Goal: Information Seeking & Learning: Check status

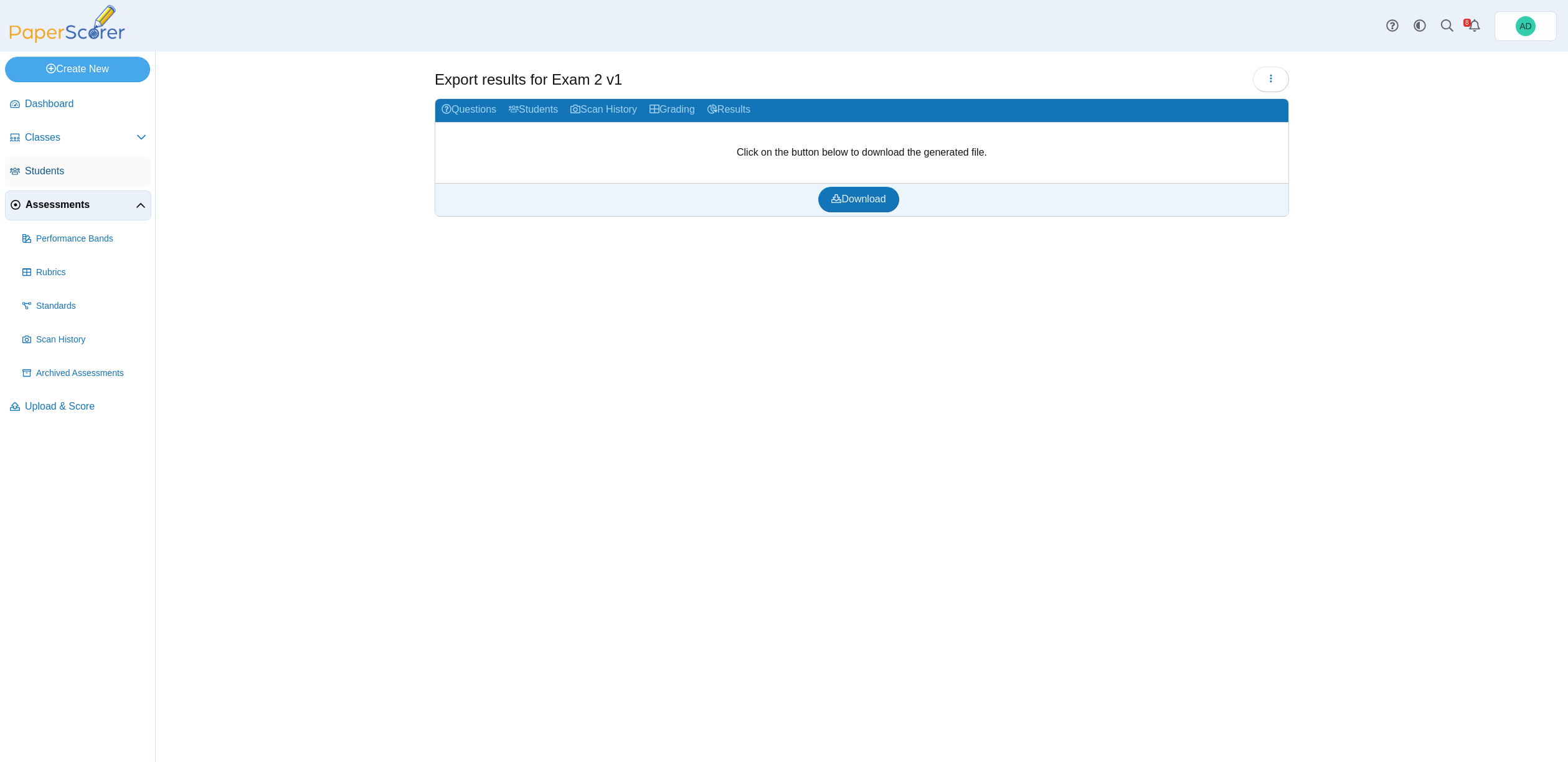
click at [38, 172] on span "Students" at bounding box center [85, 171] width 122 height 14
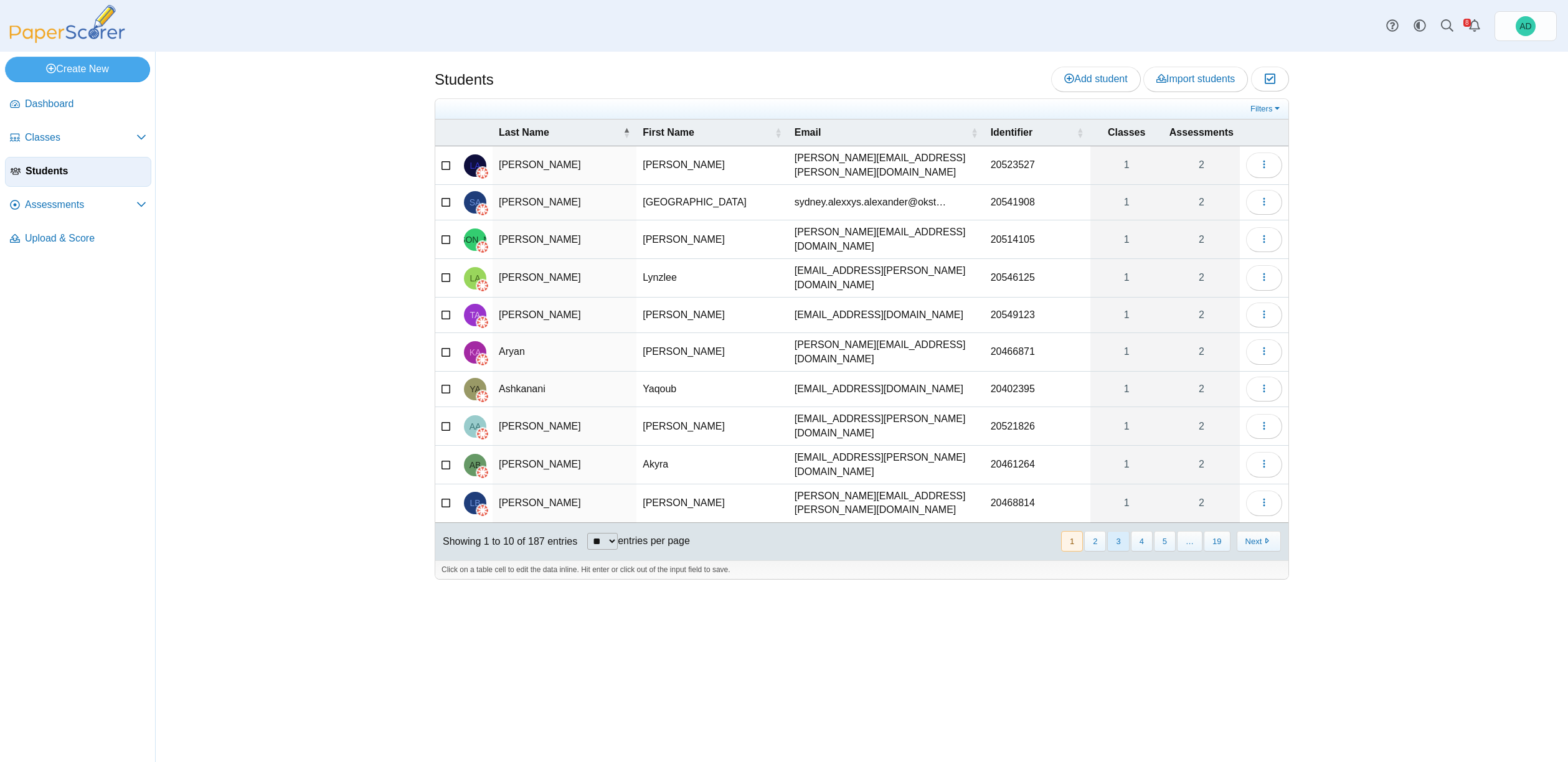
click at [1121, 531] on button "3" at bounding box center [1118, 541] width 22 height 21
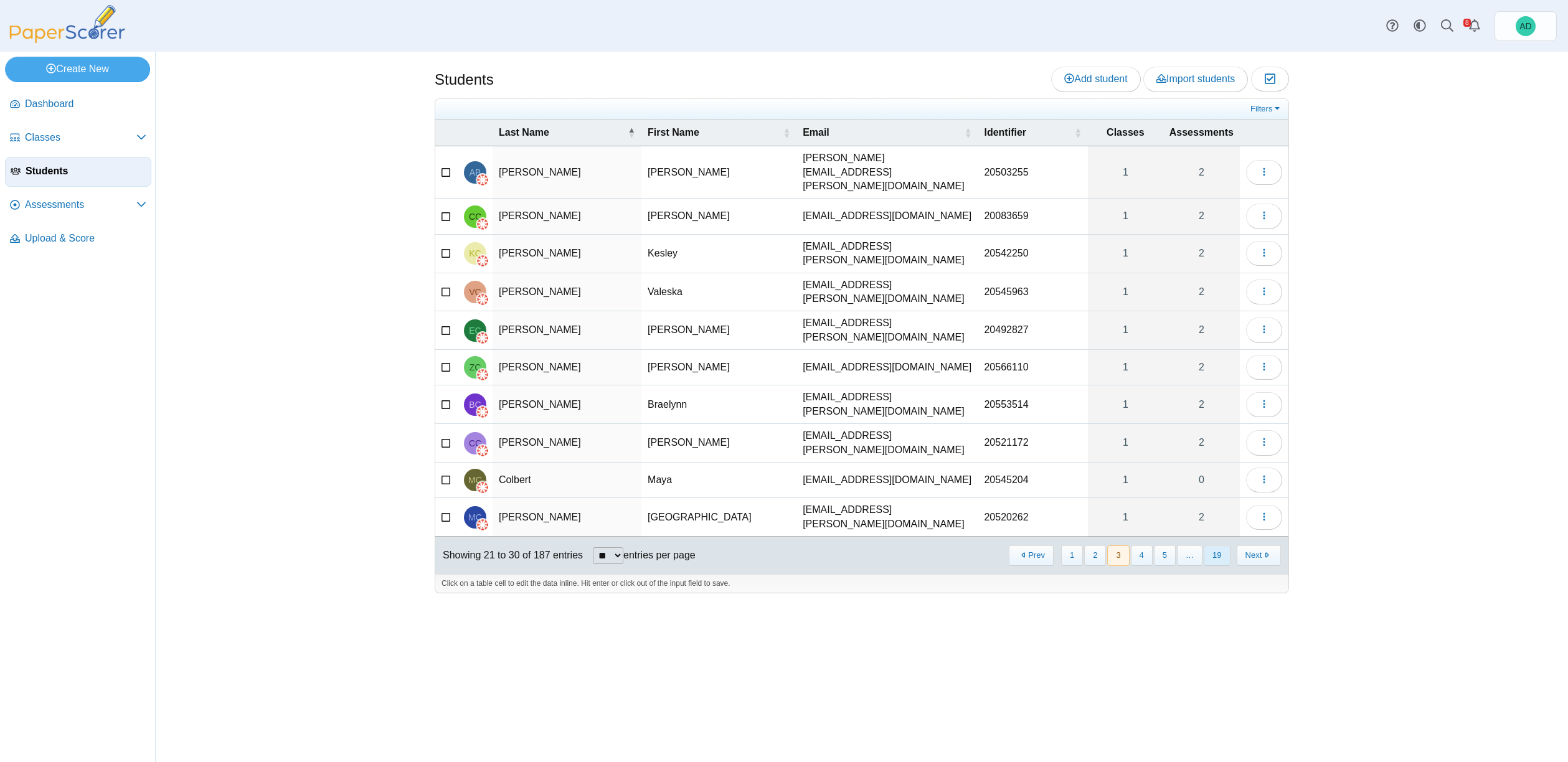
click at [1213, 545] on button "19" at bounding box center [1217, 555] width 26 height 21
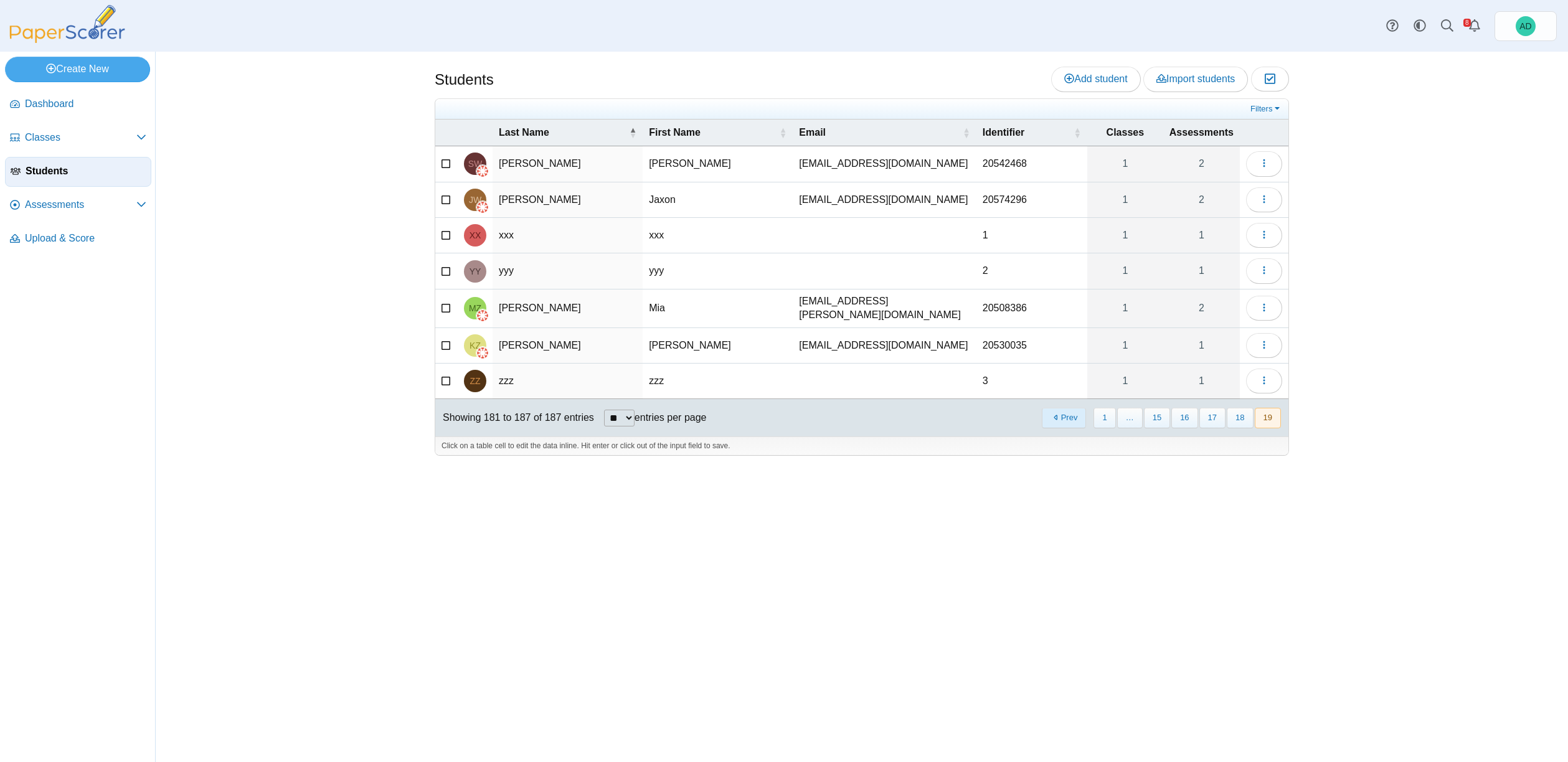
click at [1072, 414] on button "Prev" at bounding box center [1063, 418] width 44 height 21
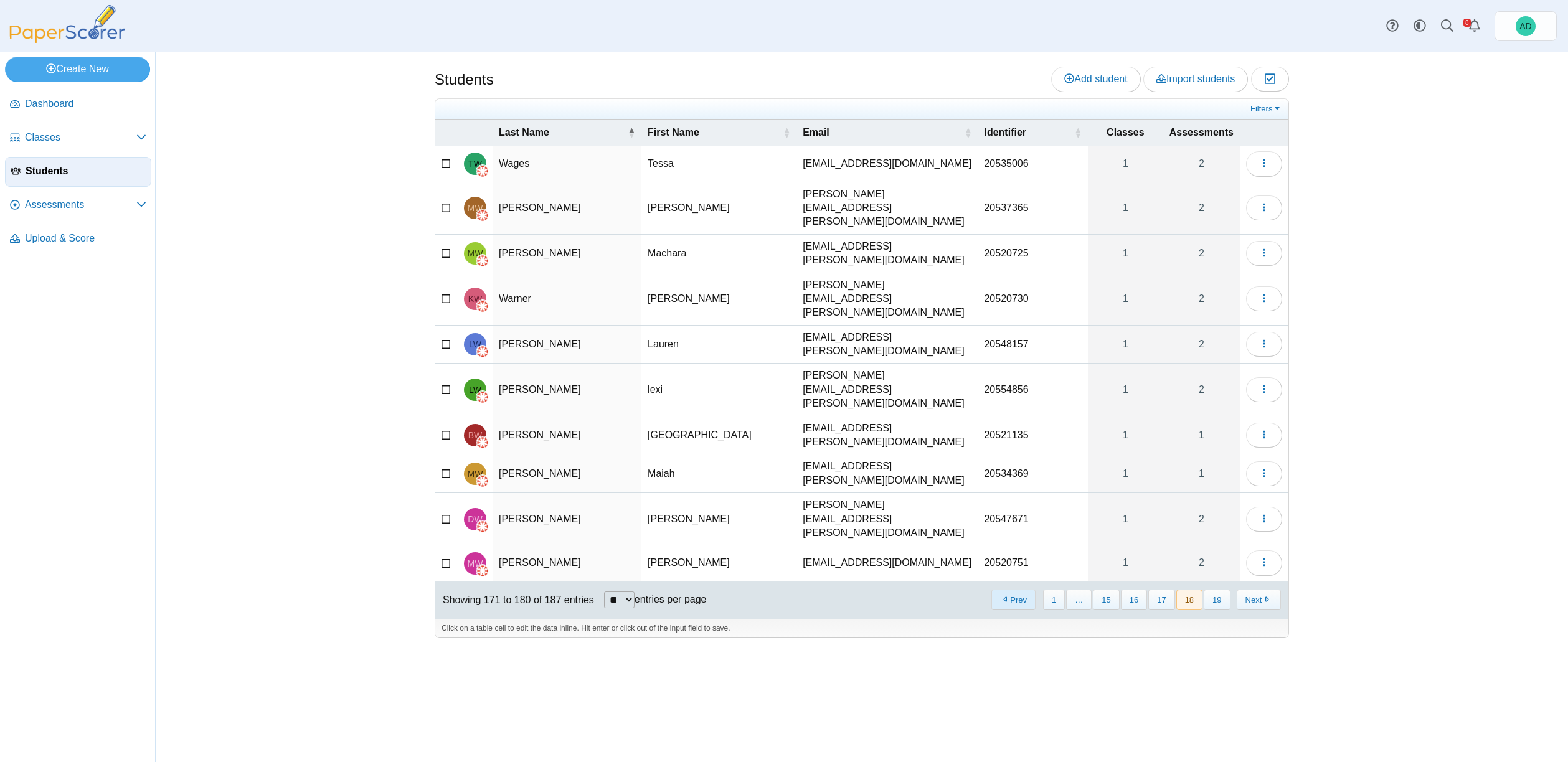
click at [1022, 590] on button "Prev" at bounding box center [1013, 600] width 44 height 21
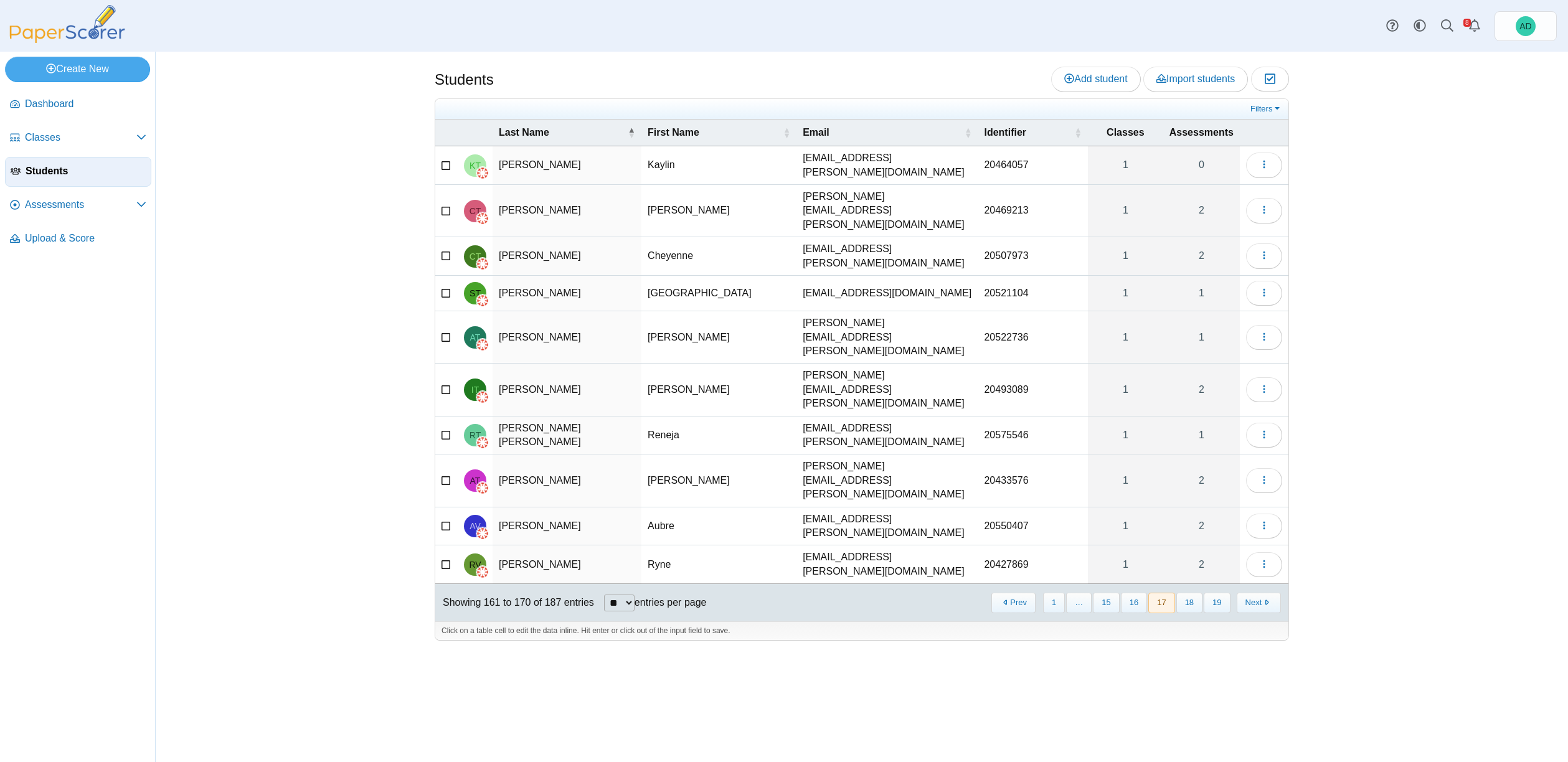
click at [516, 311] on td "Thompson" at bounding box center [566, 338] width 148 height 52
click at [489, 311] on td "AT" at bounding box center [475, 338] width 35 height 52
click at [1267, 331] on icon "button" at bounding box center [1264, 336] width 10 height 10
click at [1210, 351] on link "View classes" at bounding box center [1208, 354] width 149 height 18
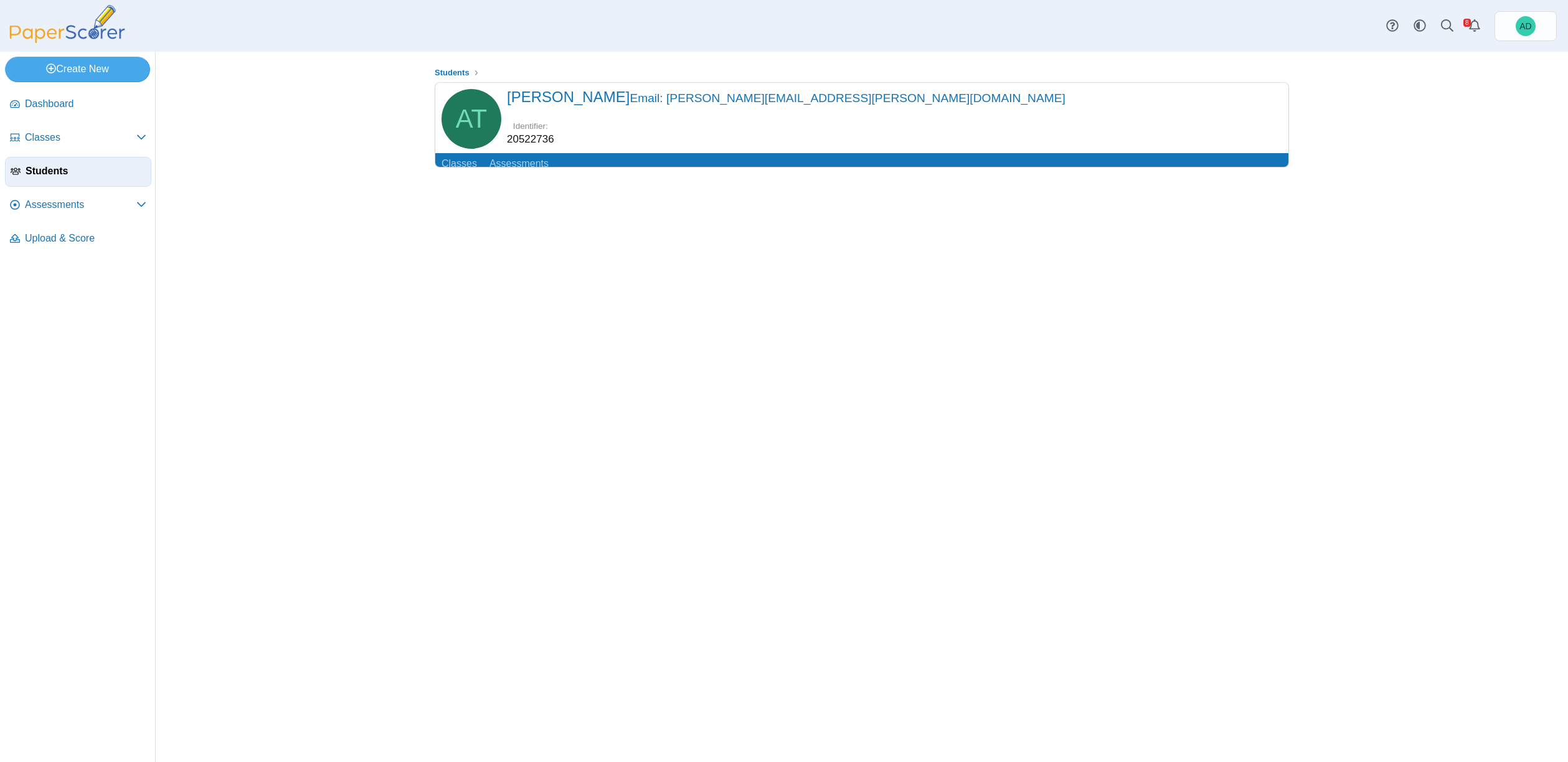
scroll to position [33, 0]
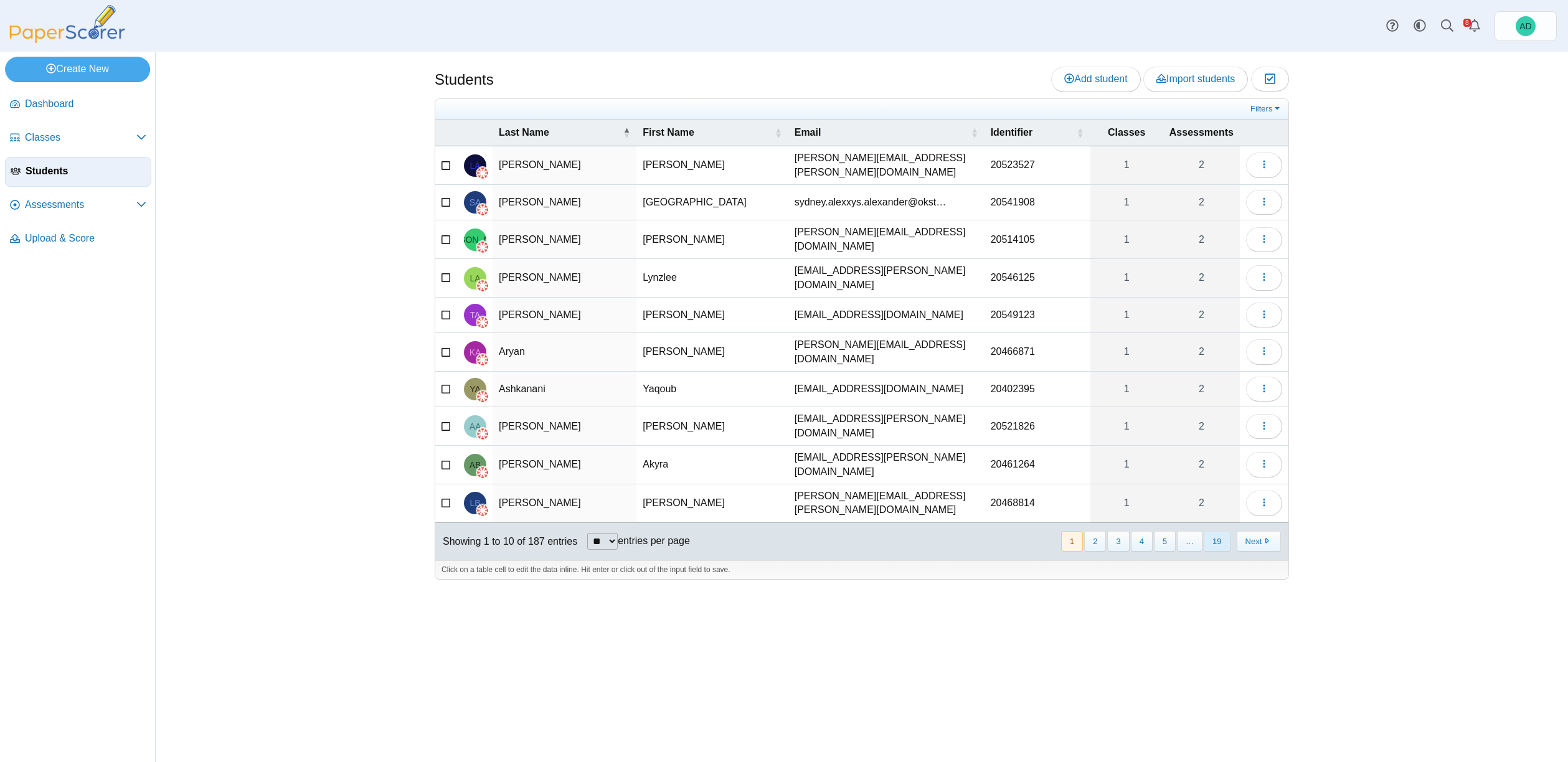
click at [1219, 531] on button "19" at bounding box center [1217, 541] width 26 height 21
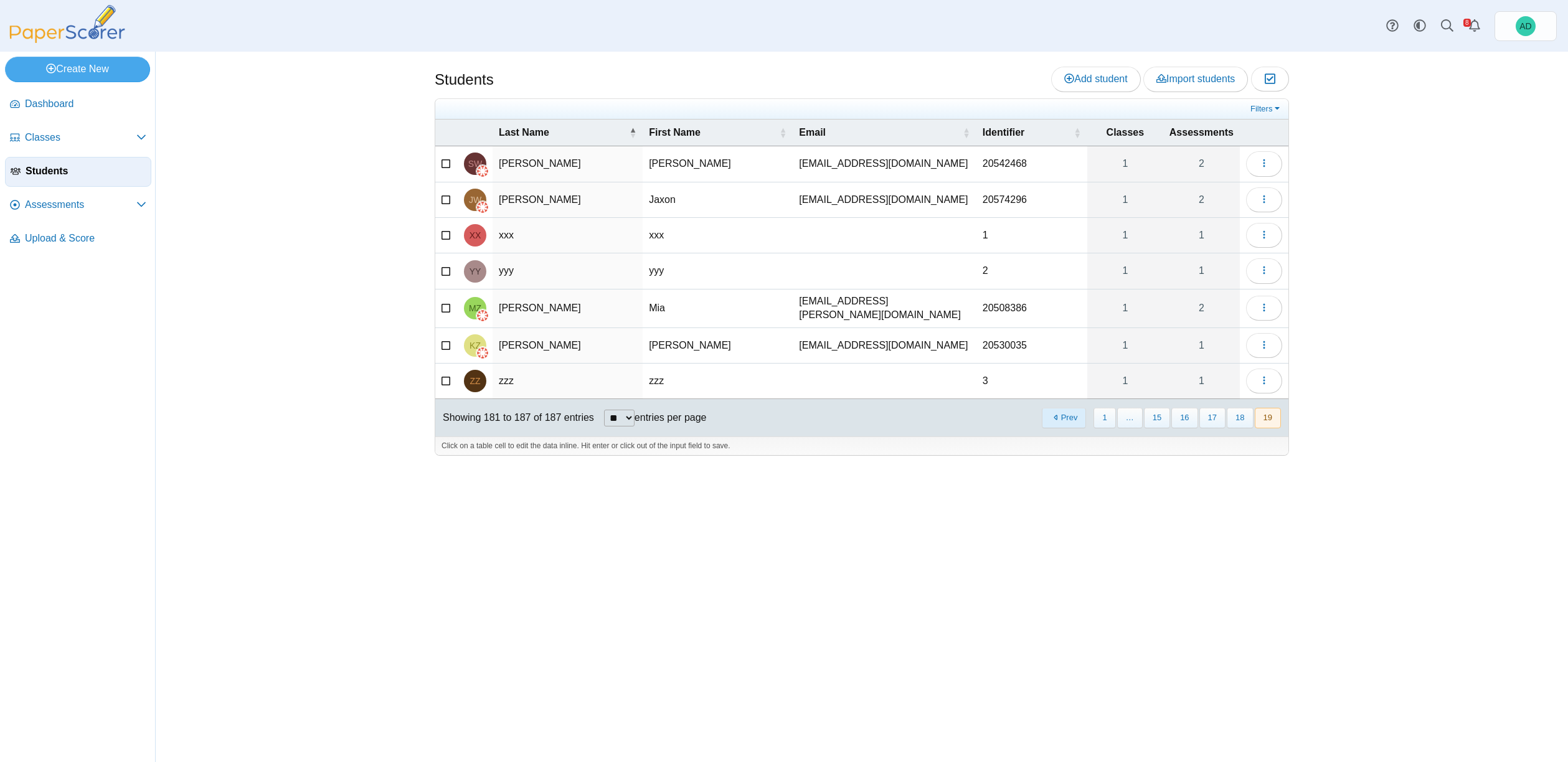
click at [1073, 414] on button "Prev" at bounding box center [1063, 418] width 44 height 21
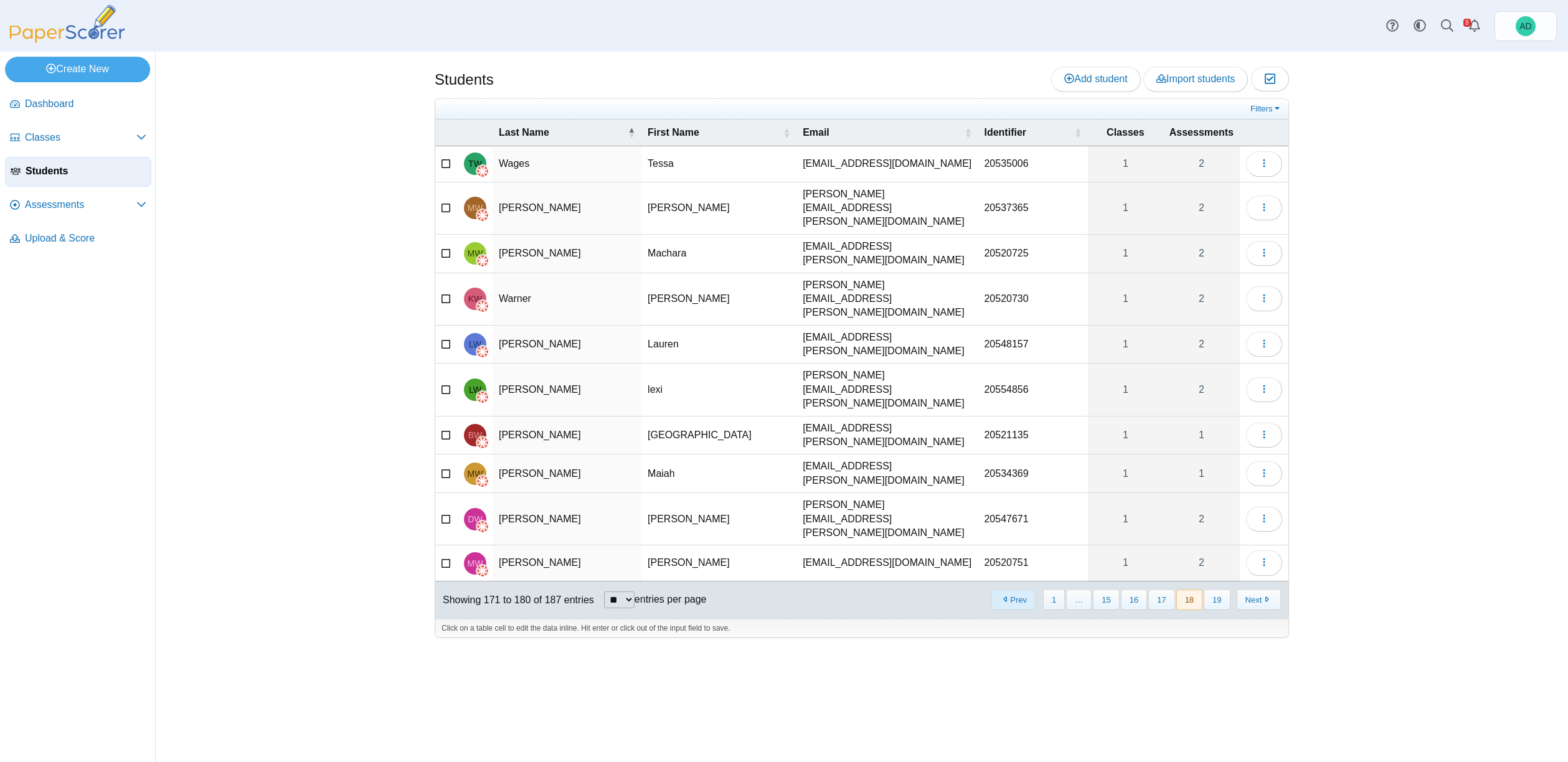
click at [1027, 590] on button "Prev" at bounding box center [1013, 600] width 44 height 21
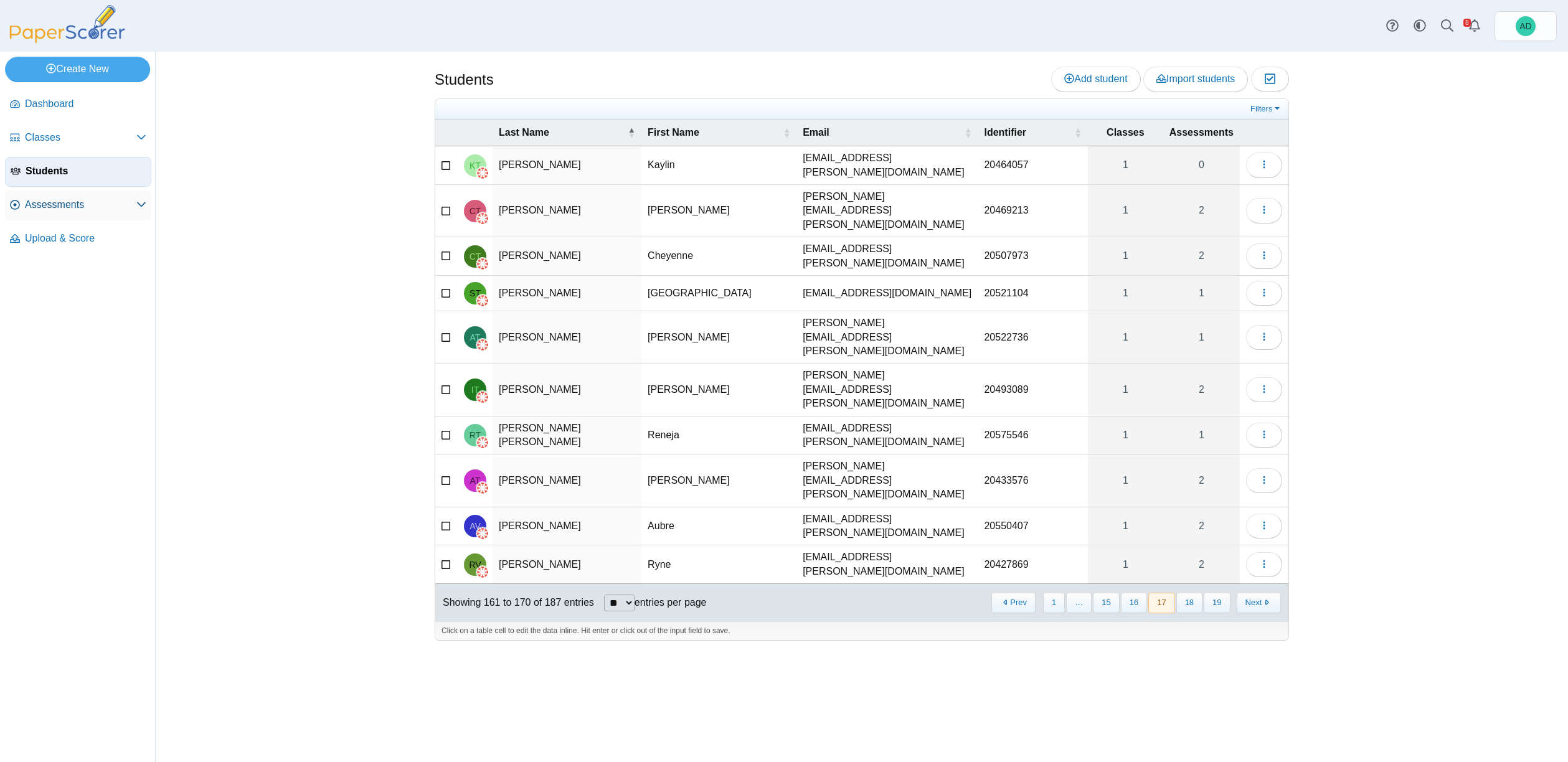
click at [72, 207] on span "Assessments" at bounding box center [80, 205] width 112 height 14
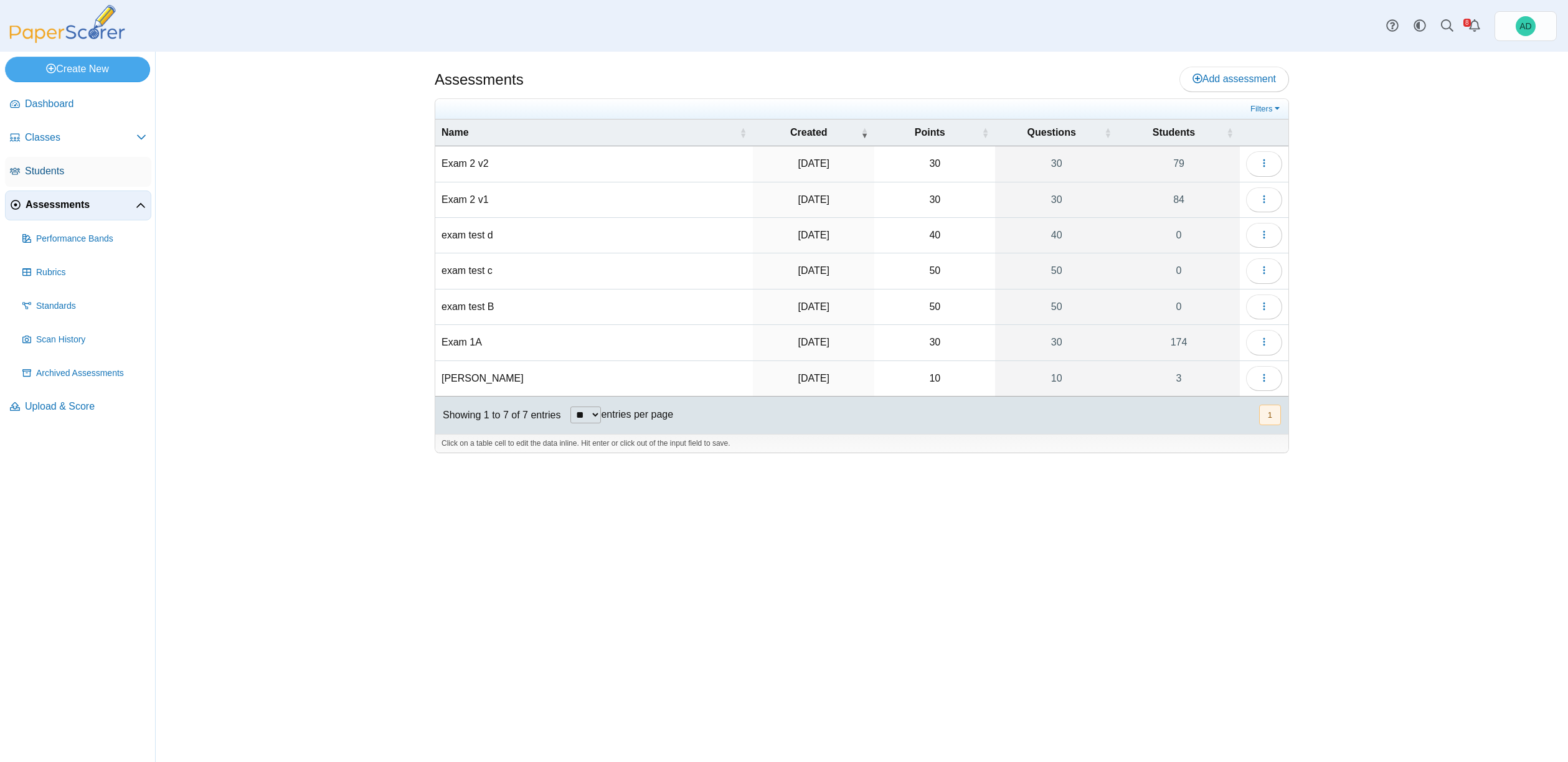
click at [54, 171] on span "Students" at bounding box center [85, 171] width 122 height 14
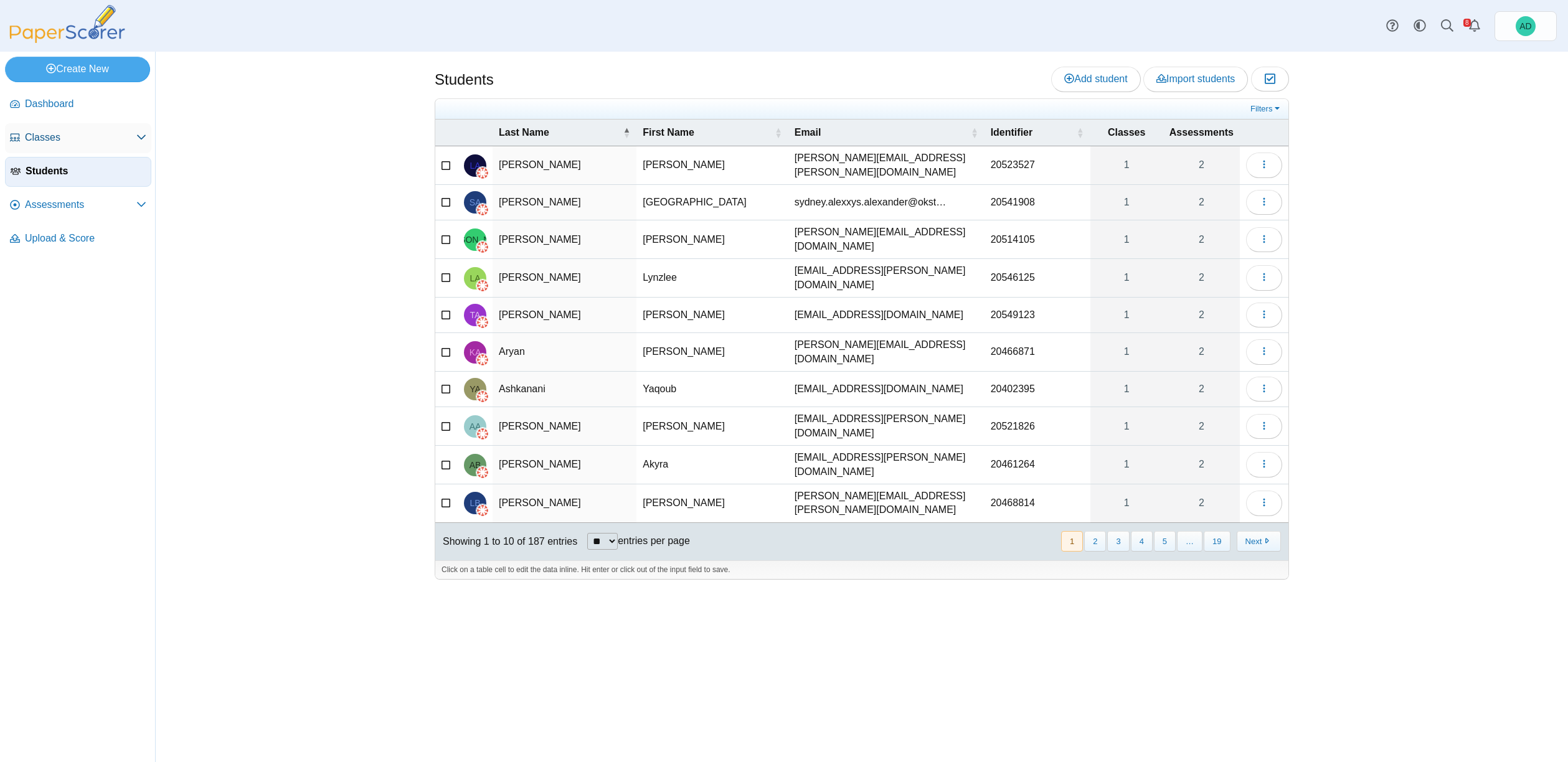
click at [48, 141] on span "Classes" at bounding box center [80, 138] width 112 height 14
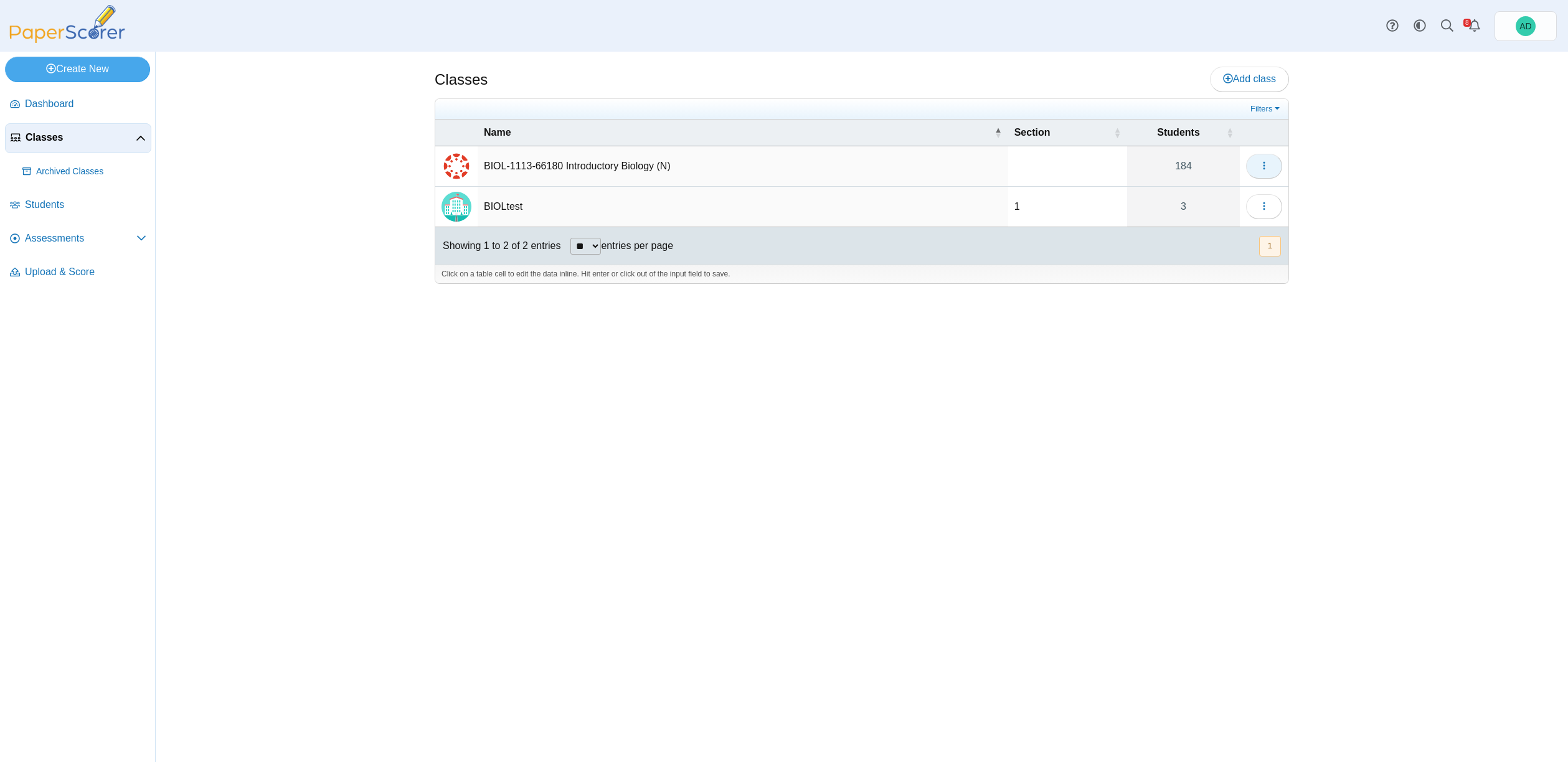
click at [1266, 168] on icon "button" at bounding box center [1264, 165] width 10 height 10
click at [626, 167] on td "BIOL-1113-66180 Introductory Biology (N)" at bounding box center [743, 166] width 531 height 41
click at [462, 165] on img "External class connected through Canvas" at bounding box center [456, 166] width 30 height 30
click at [595, 158] on td "BIOL-1113-66180 Introductory Biology (N)" at bounding box center [743, 166] width 531 height 41
drag, startPoint x: 442, startPoint y: 161, endPoint x: 680, endPoint y: 164, distance: 238.0
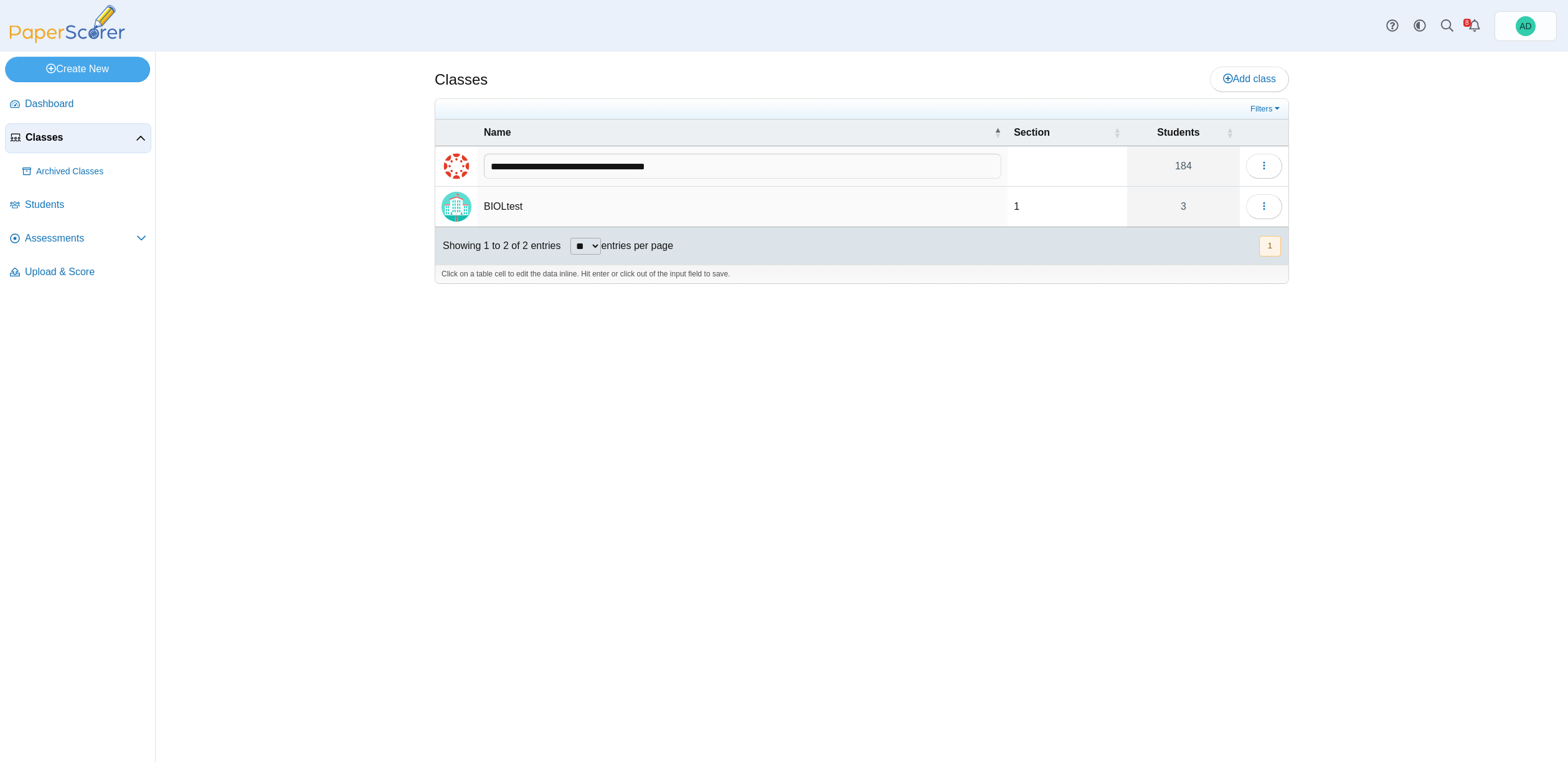
click at [443, 161] on td at bounding box center [456, 166] width 42 height 41
click at [1264, 168] on icon "button" at bounding box center [1264, 165] width 10 height 10
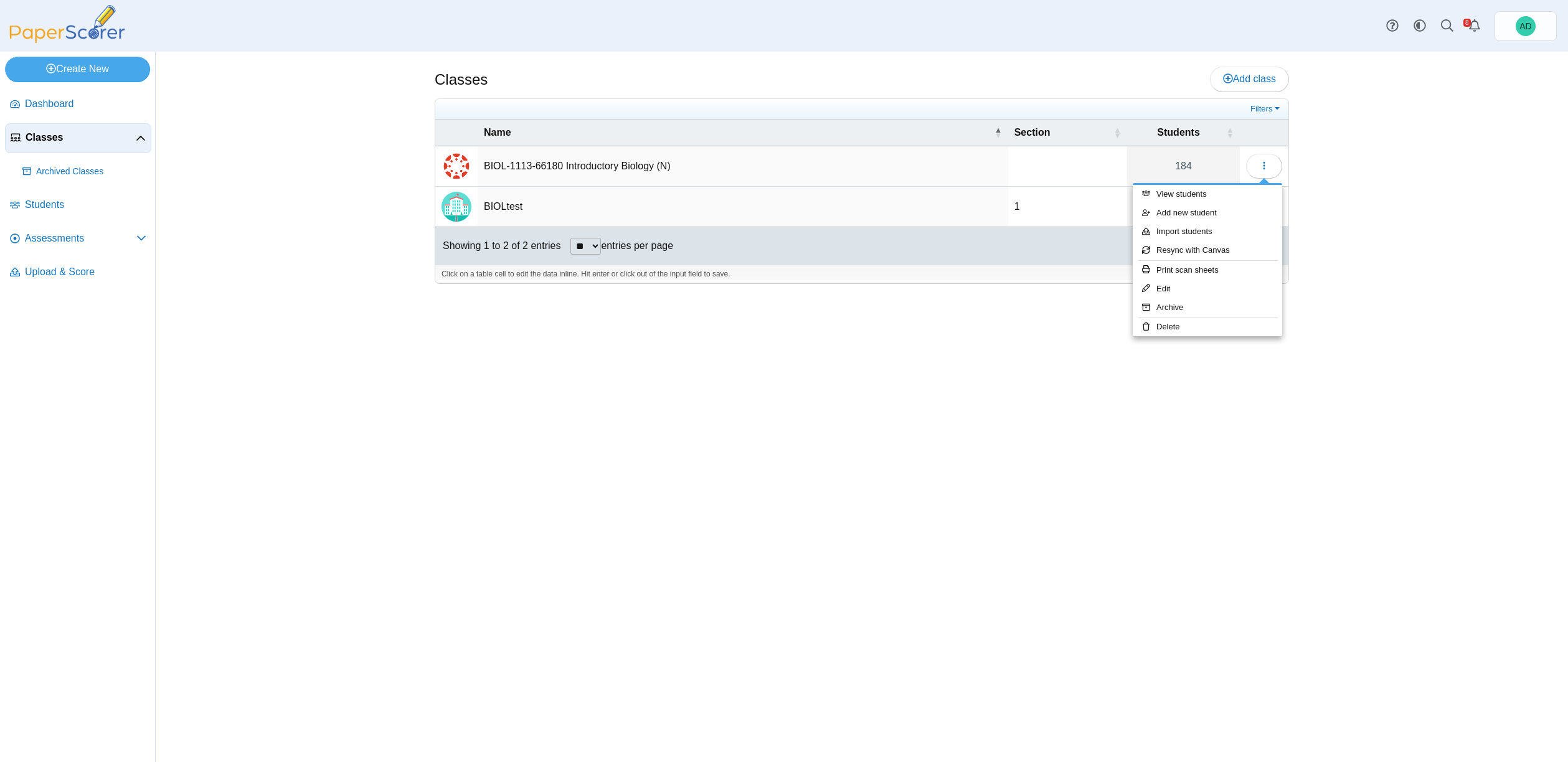
click at [790, 374] on div "Classes Add class Filters 184" at bounding box center [862, 407] width 934 height 710
click at [504, 165] on td "BIOL-1113-66180 Introductory Biology (N)" at bounding box center [743, 166] width 531 height 41
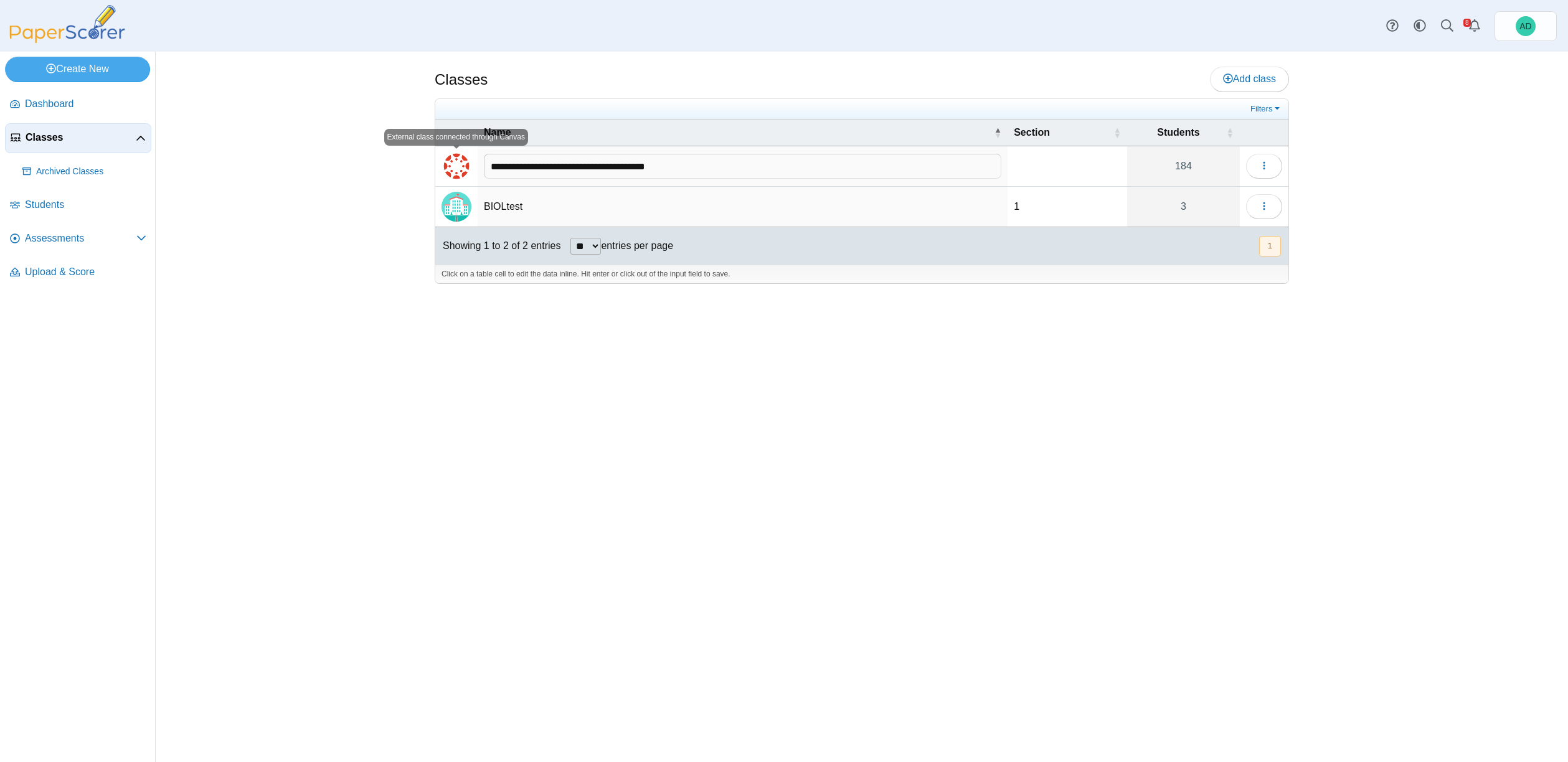
click at [459, 170] on img "External class connected through Canvas" at bounding box center [456, 166] width 30 height 30
click at [459, 169] on img "External class connected through Canvas" at bounding box center [456, 166] width 30 height 30
click at [57, 207] on span "Students" at bounding box center [85, 205] width 122 height 14
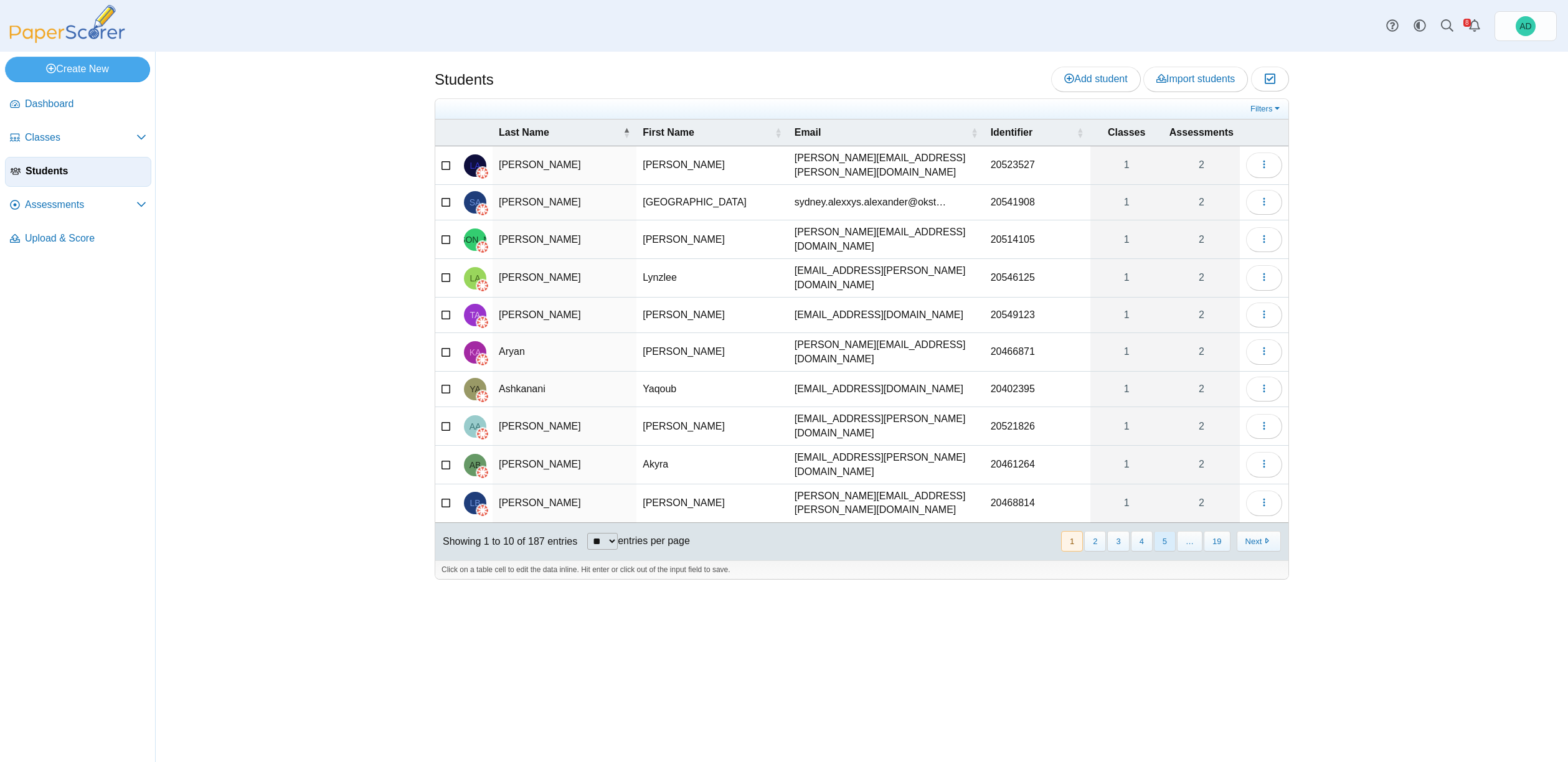
click at [1166, 531] on button "5" at bounding box center [1165, 541] width 22 height 21
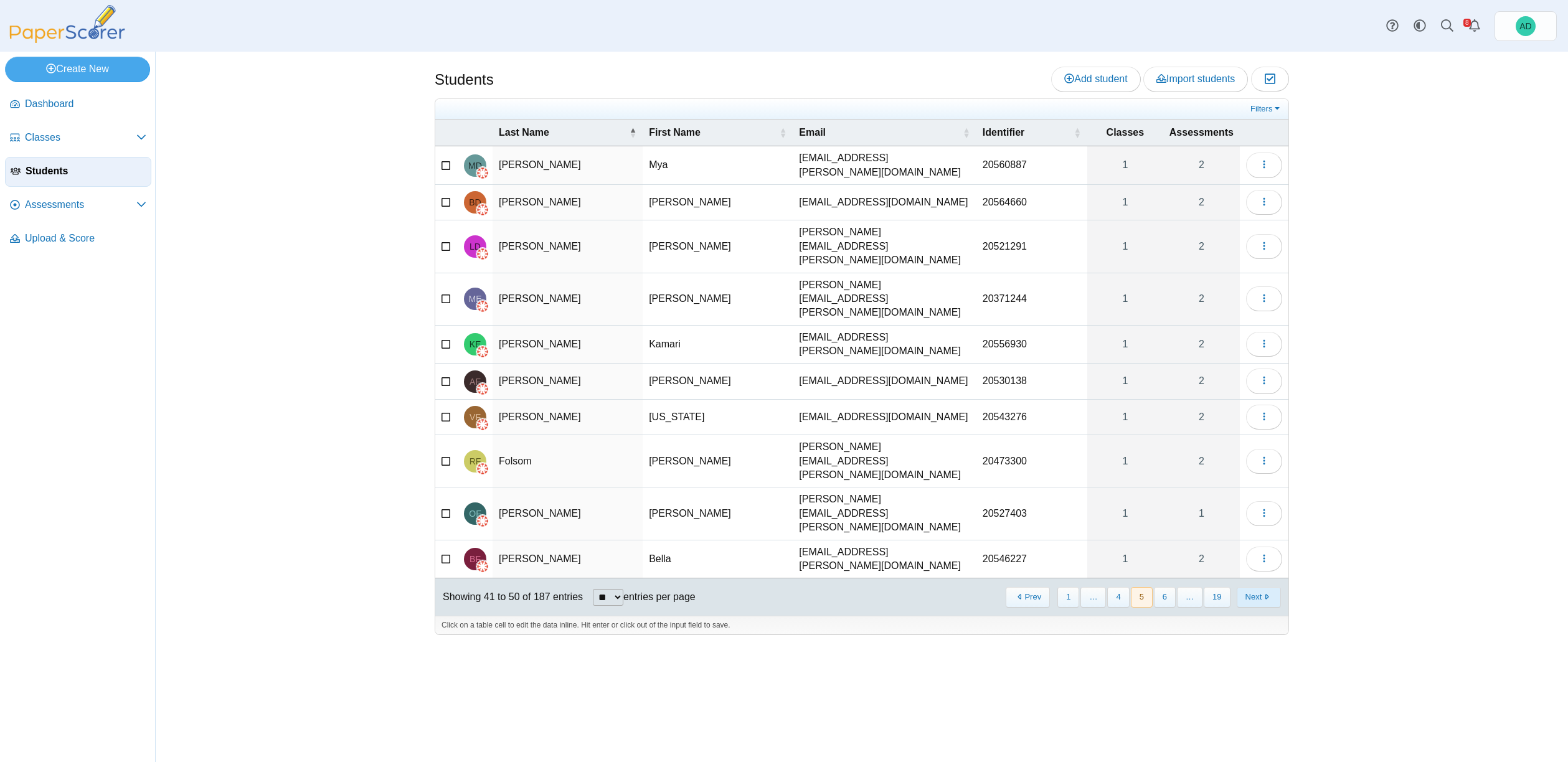
click at [1260, 587] on button "Next" at bounding box center [1259, 597] width 44 height 21
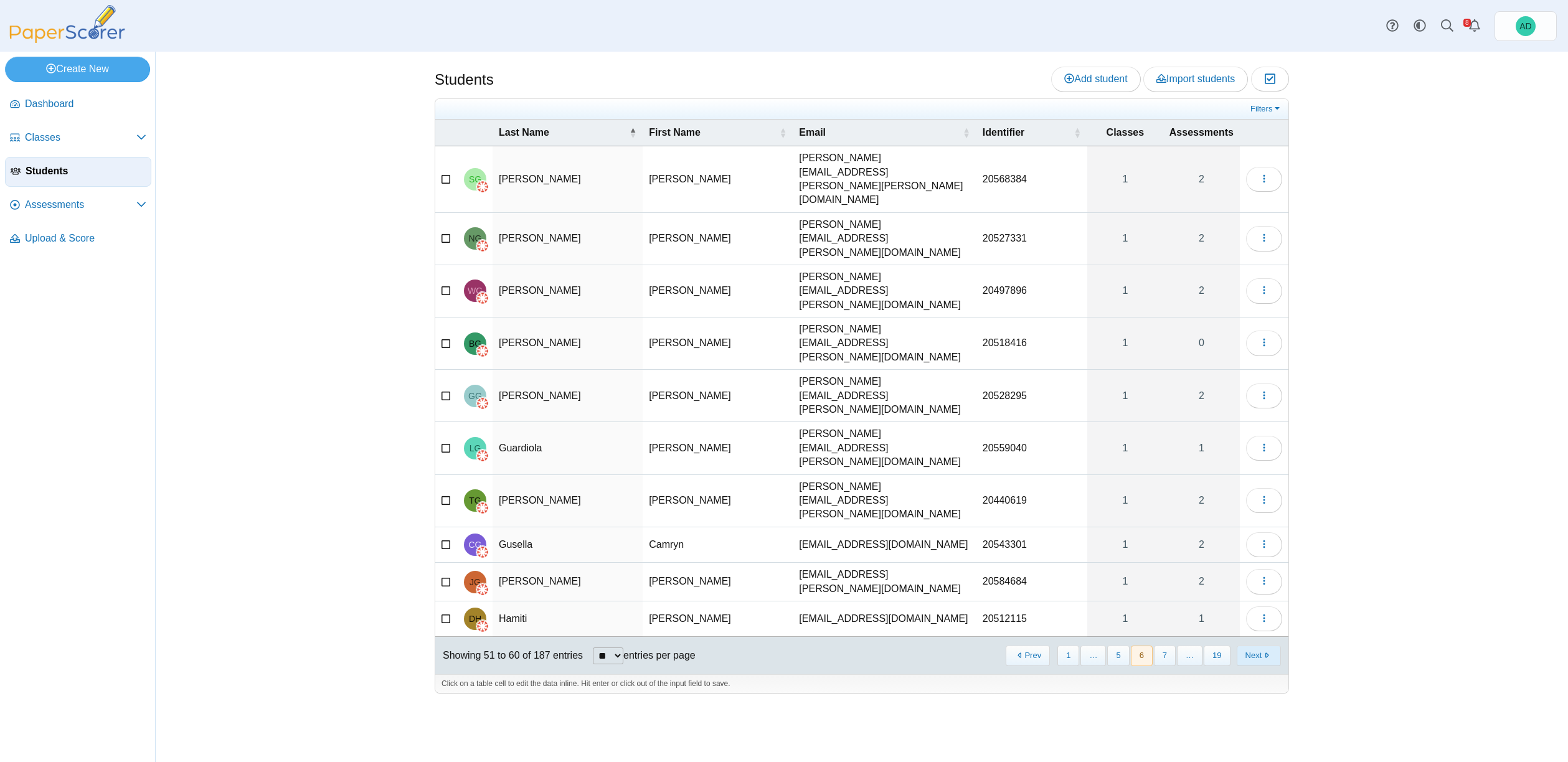
click at [1260, 645] on button "Next" at bounding box center [1259, 655] width 44 height 21
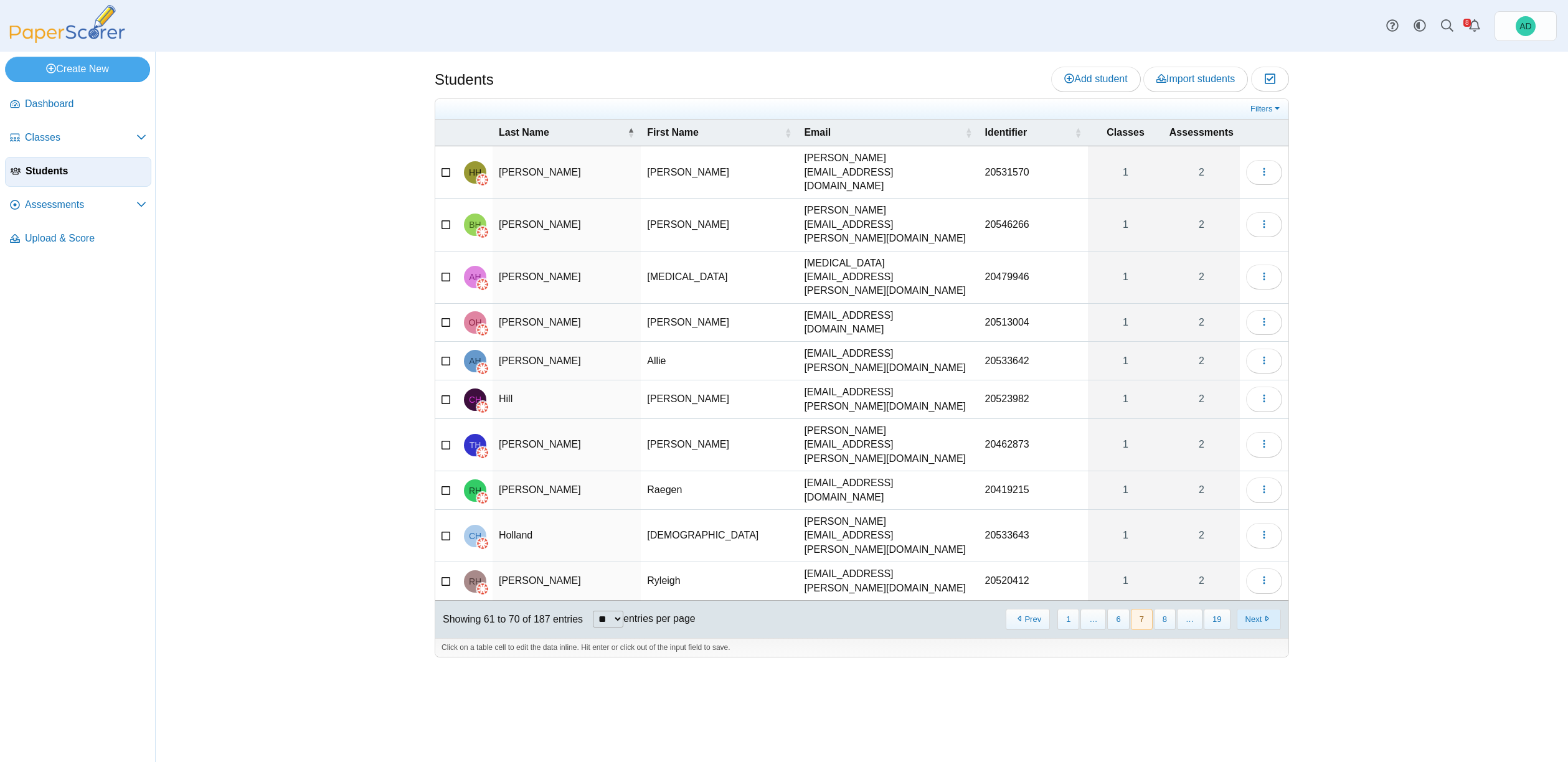
click at [1260, 609] on button "Next" at bounding box center [1259, 619] width 44 height 21
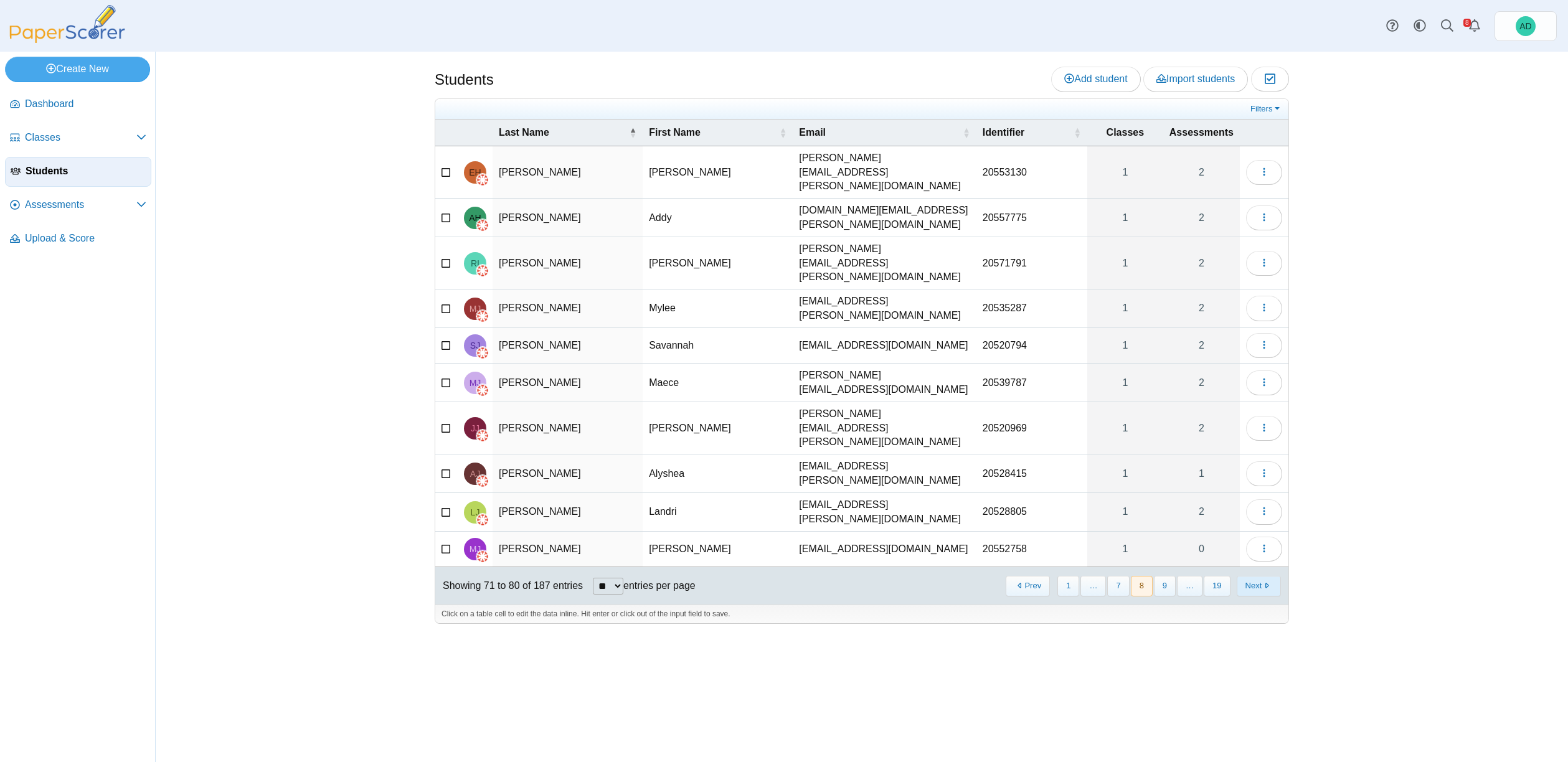
click at [1260, 576] on button "Next" at bounding box center [1259, 586] width 44 height 21
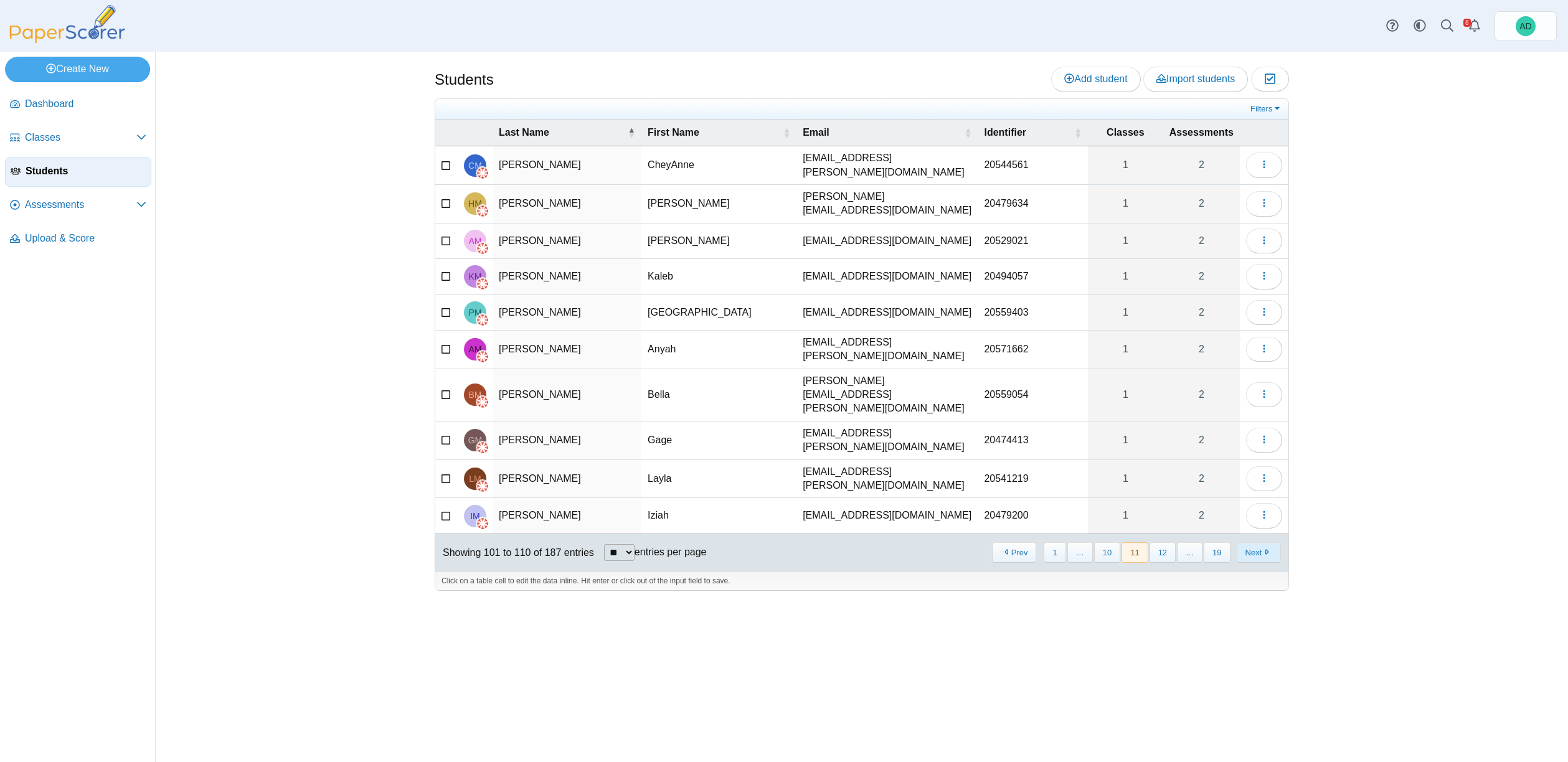
click at [1260, 542] on button "Next" at bounding box center [1259, 552] width 44 height 21
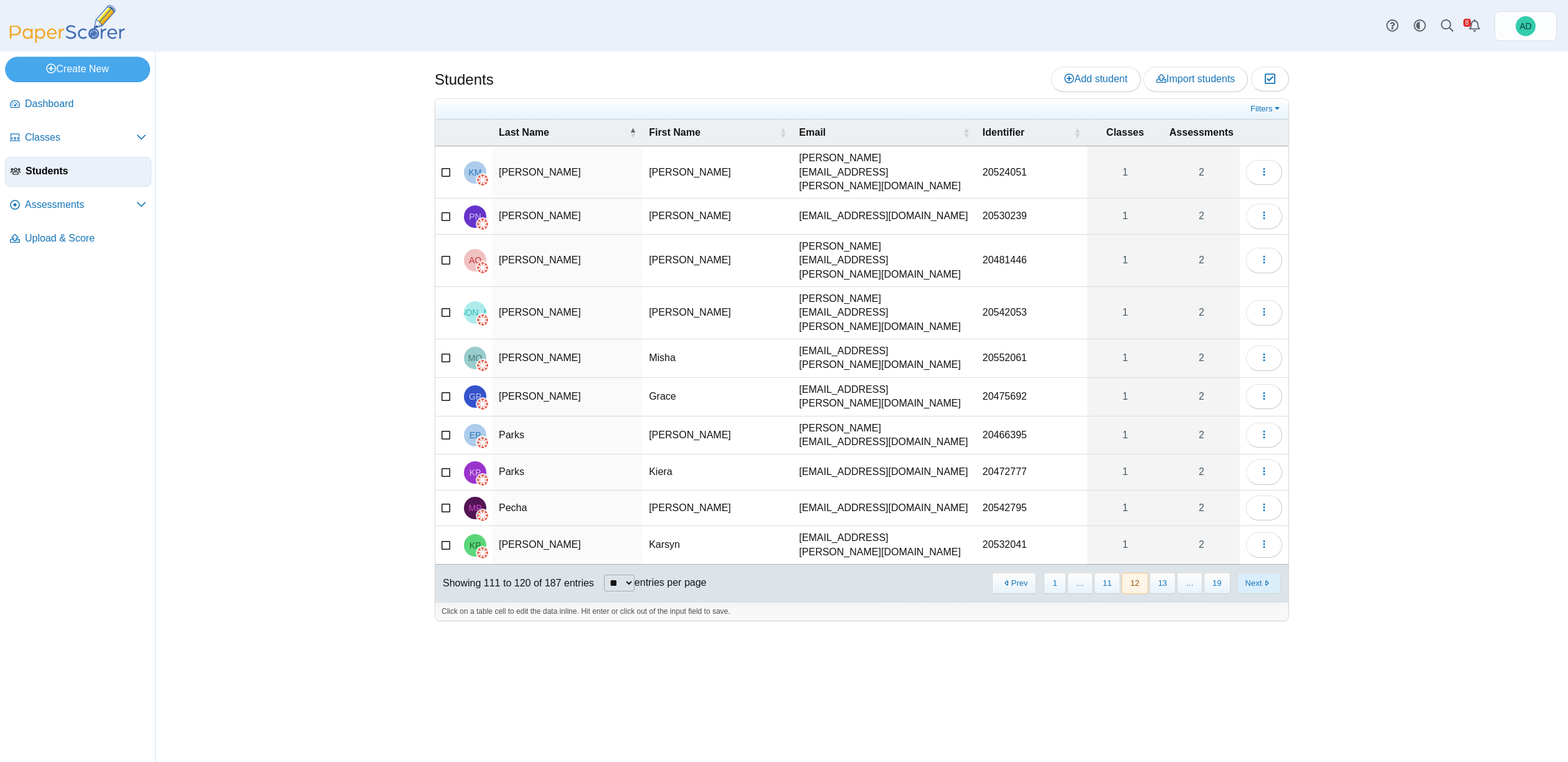
click at [1260, 573] on button "Next" at bounding box center [1259, 583] width 44 height 21
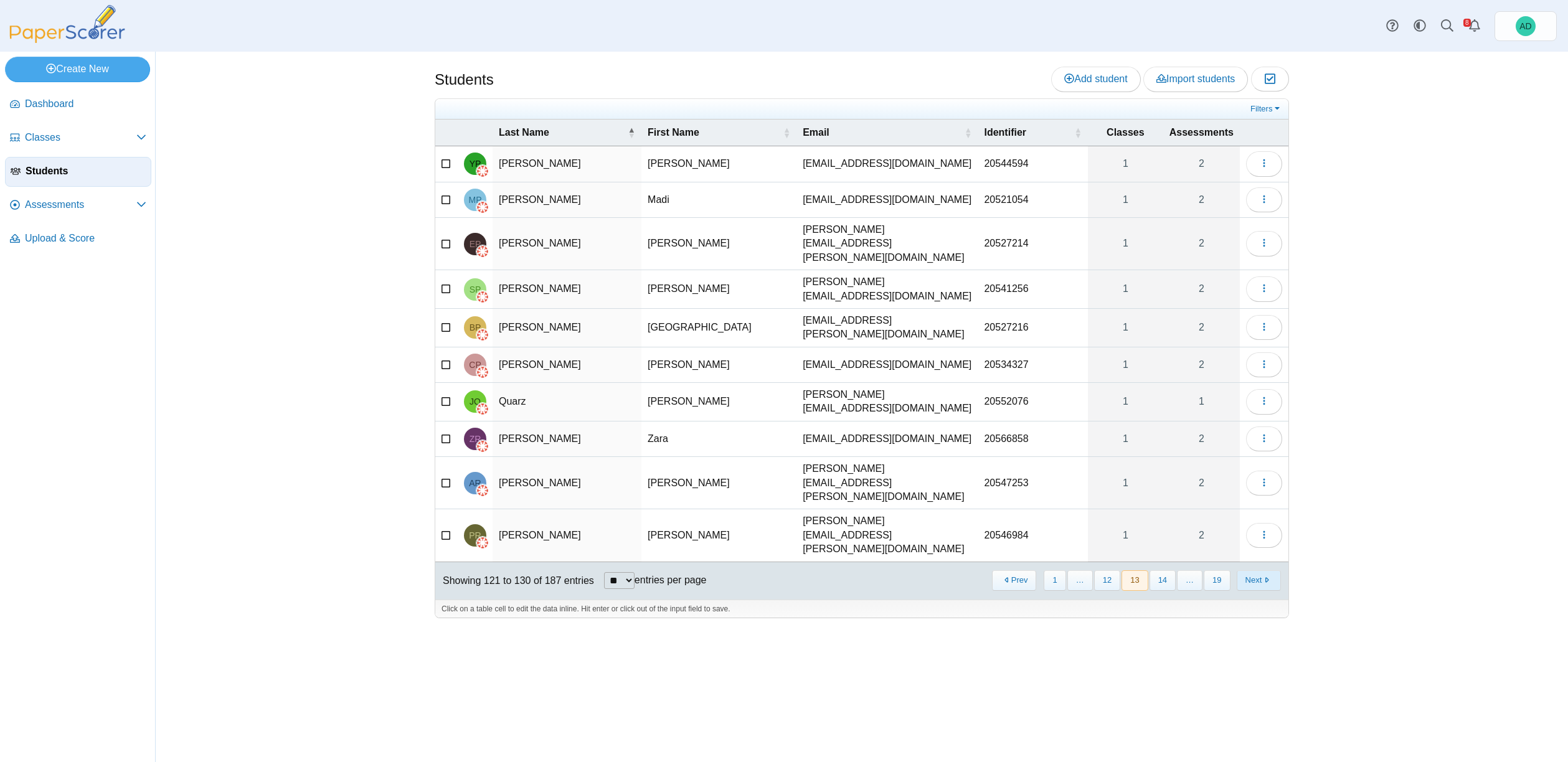
click at [1260, 571] on button "Next" at bounding box center [1259, 581] width 44 height 21
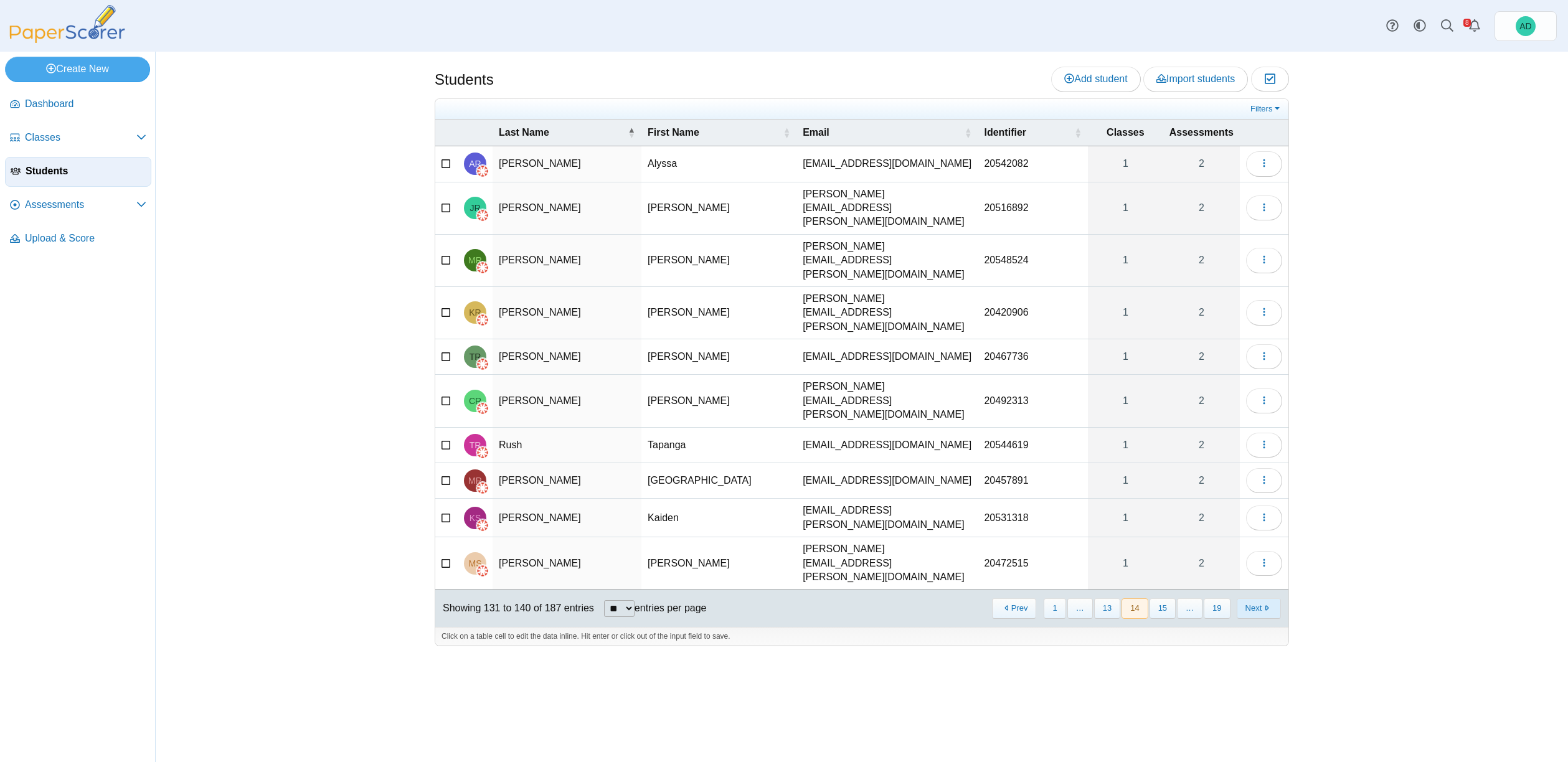
click at [1260, 598] on button "Next" at bounding box center [1259, 608] width 44 height 21
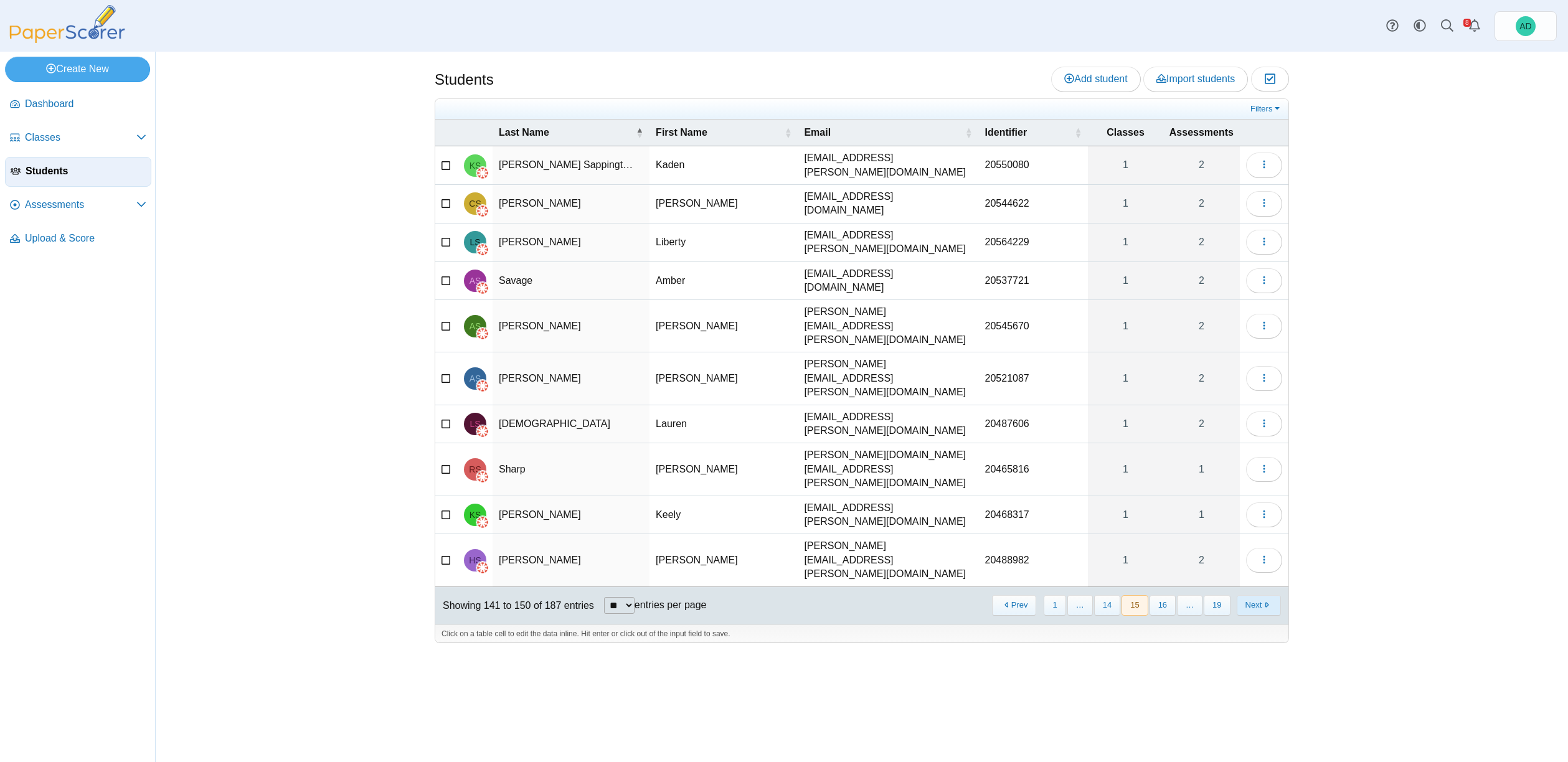
click at [1260, 595] on button "Next" at bounding box center [1259, 605] width 44 height 21
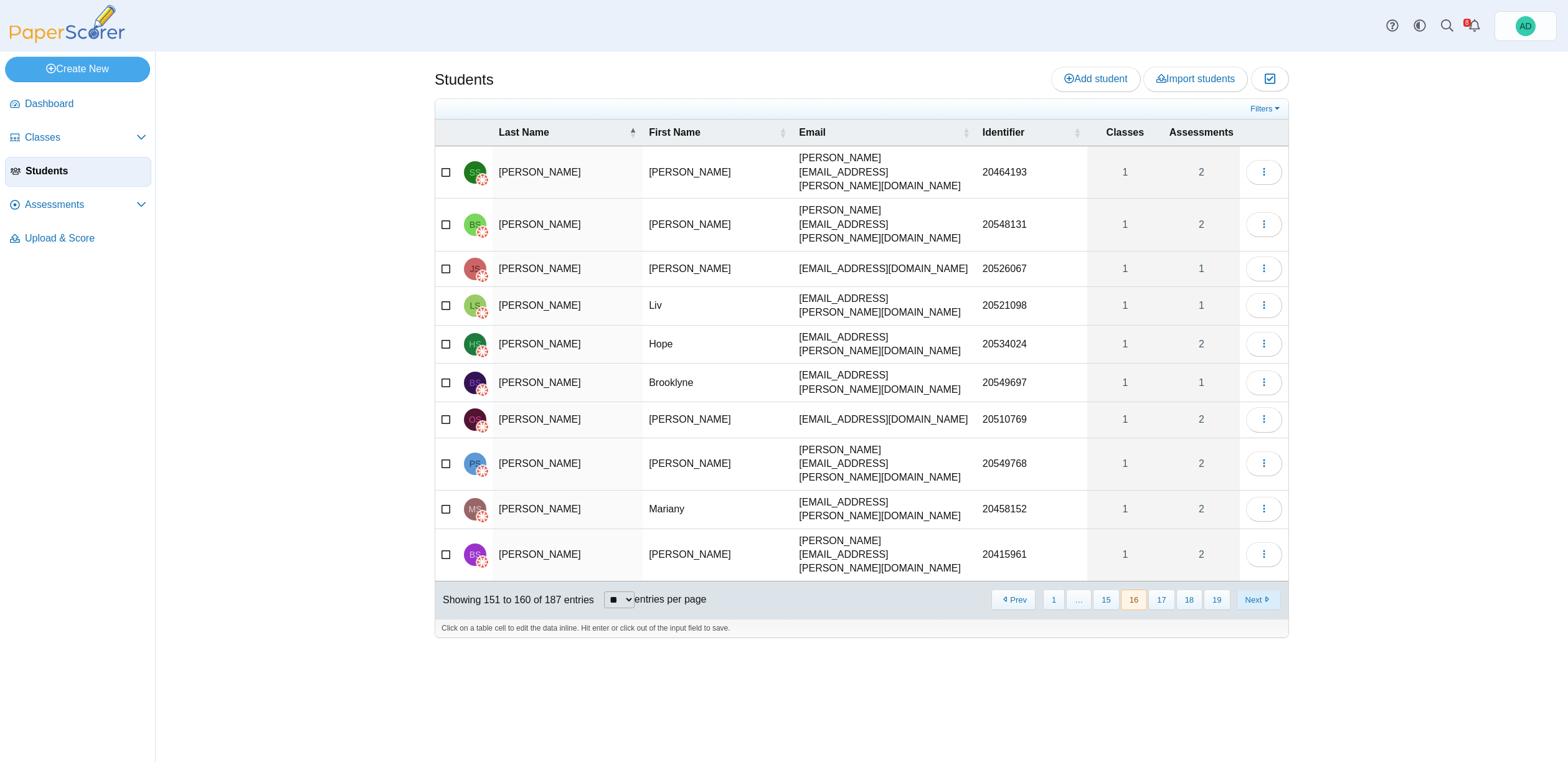
click at [1260, 590] on button "Next" at bounding box center [1259, 600] width 44 height 21
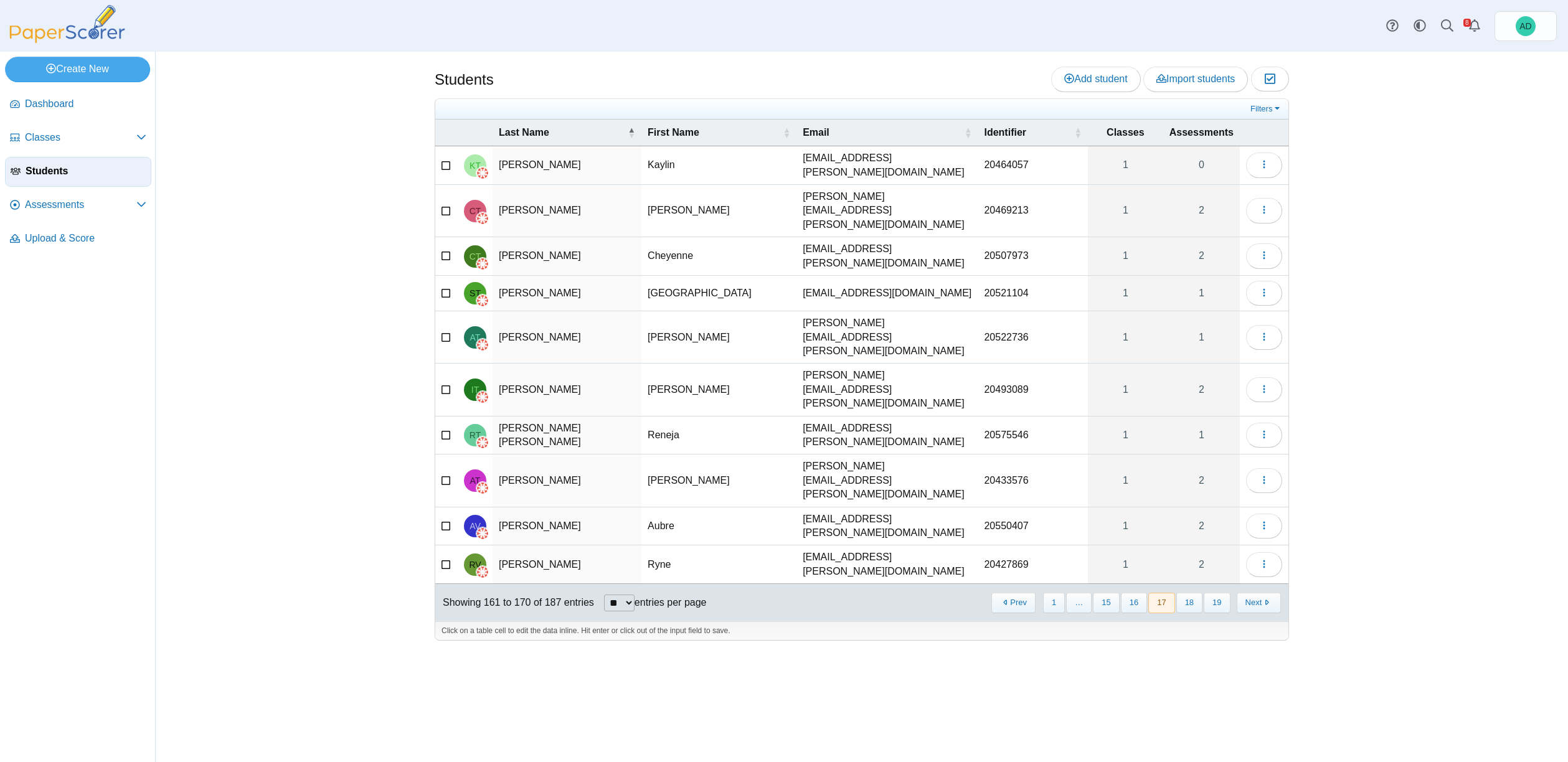
click at [446, 331] on icon at bounding box center [446, 335] width 10 height 8
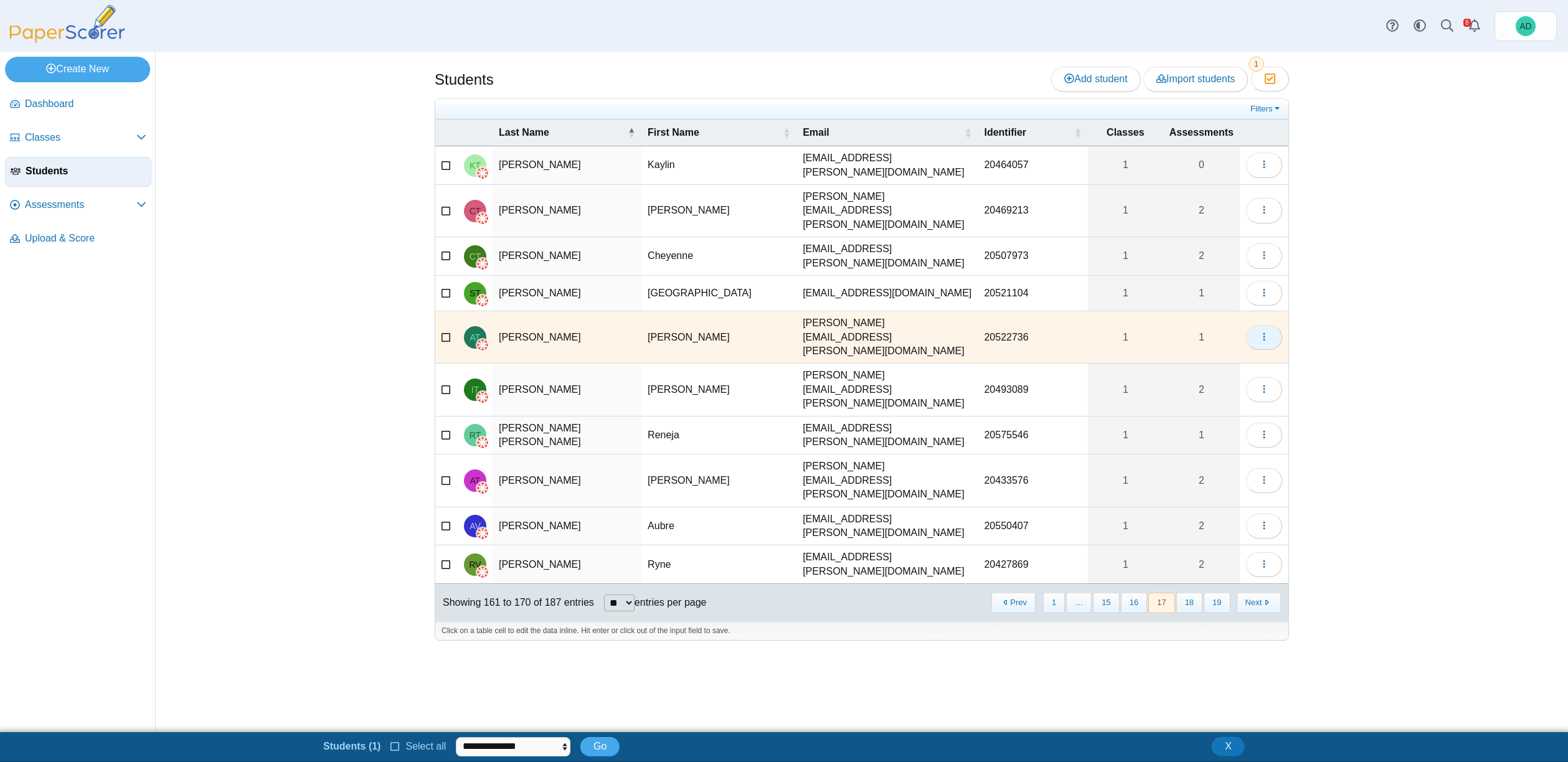
click at [1264, 331] on icon "button" at bounding box center [1264, 336] width 10 height 10
click at [1191, 374] on link "View assessments" at bounding box center [1208, 372] width 149 height 18
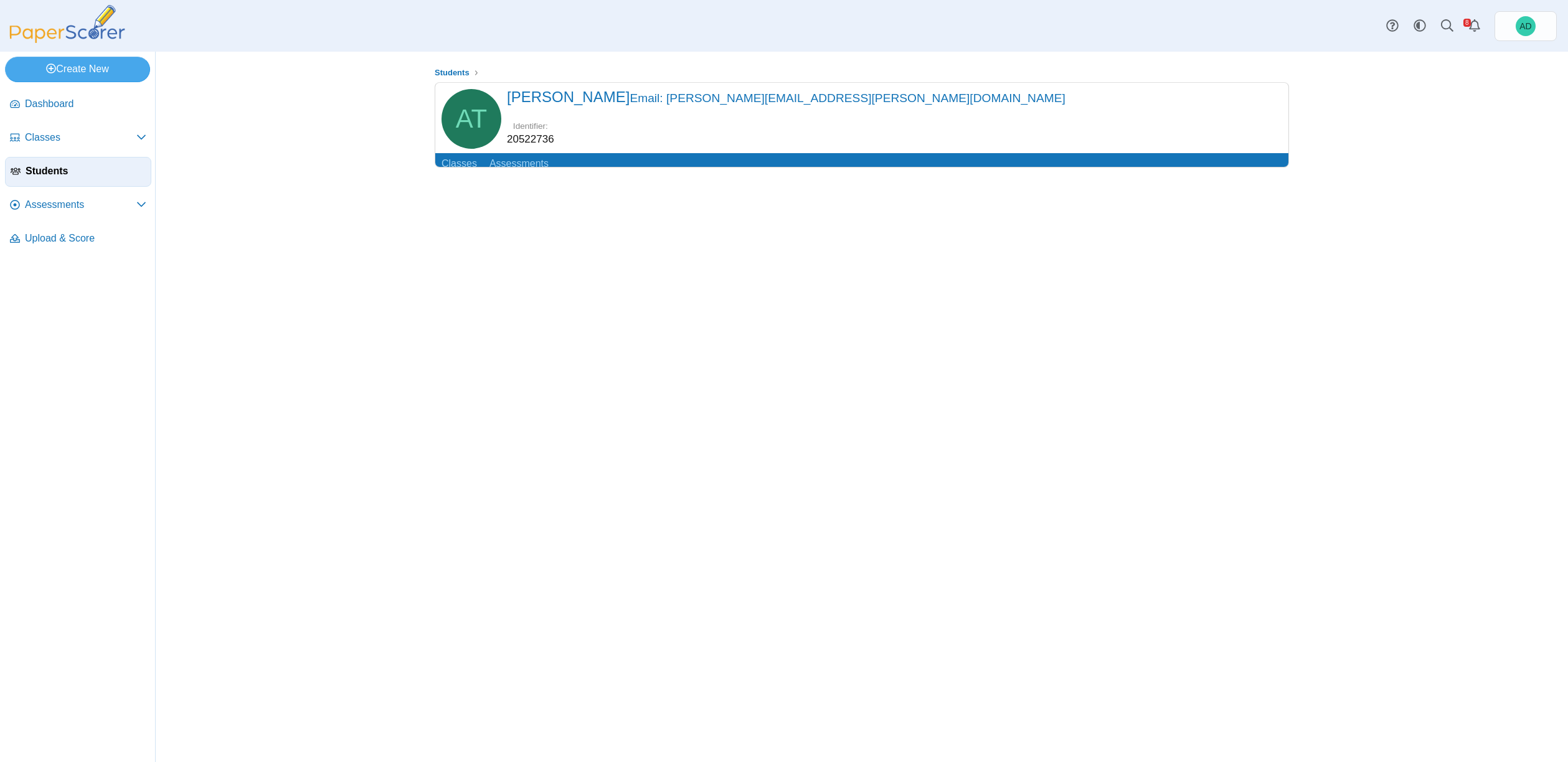
scroll to position [33, 0]
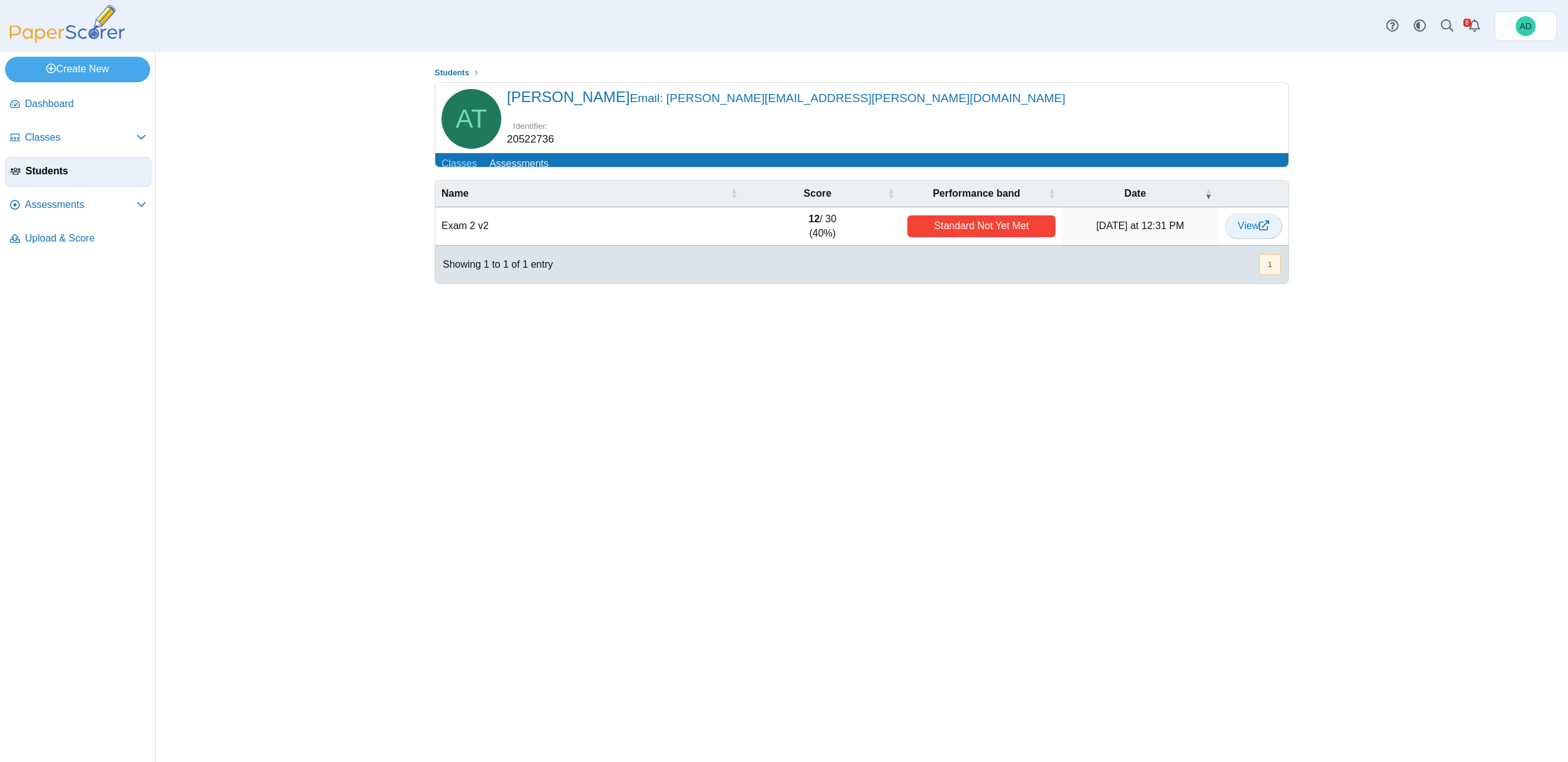
click at [1254, 221] on span "View" at bounding box center [1253, 226] width 31 height 11
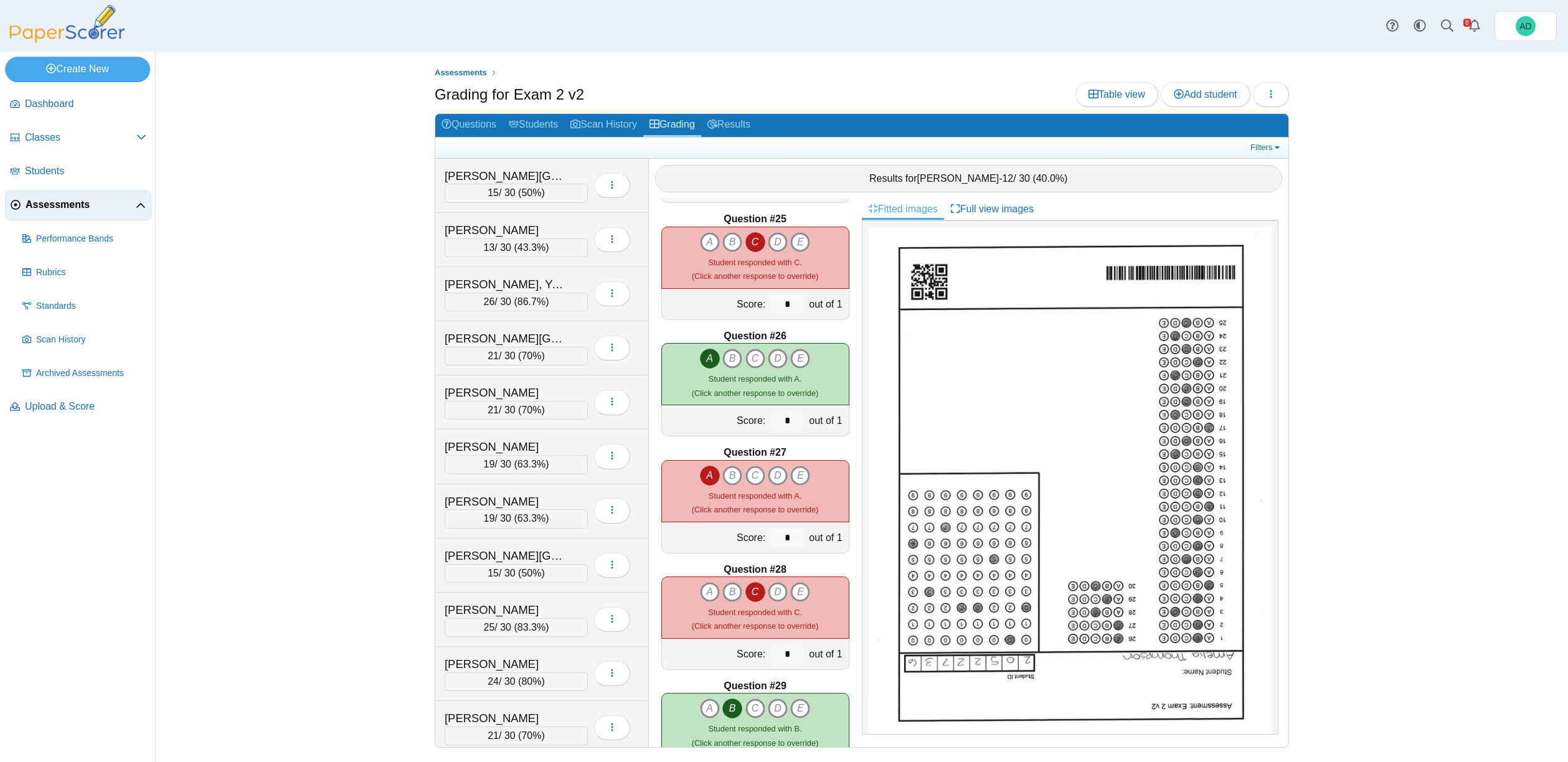
scroll to position [2806, 0]
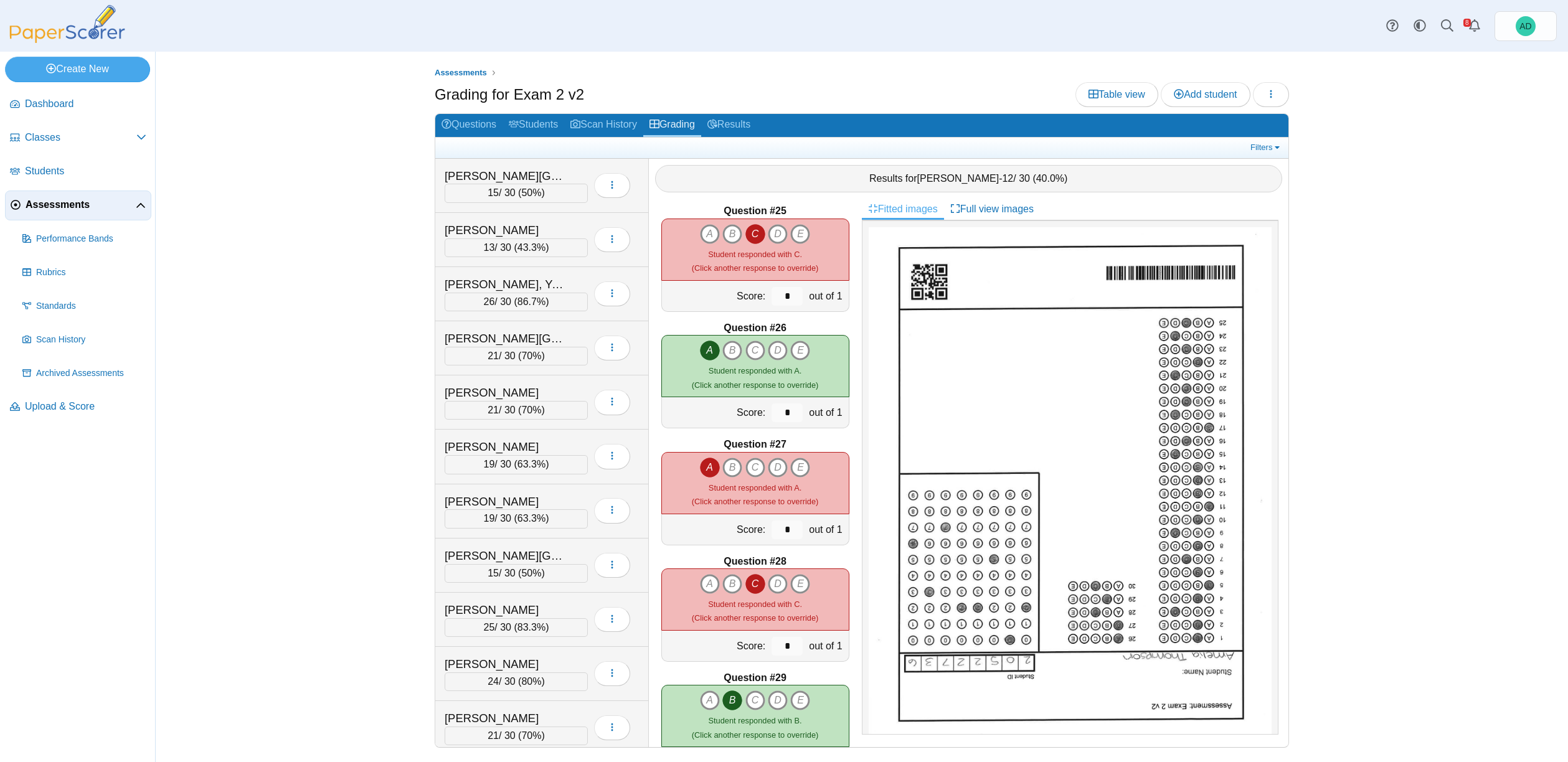
click at [746, 588] on icon "C" at bounding box center [756, 584] width 20 height 20
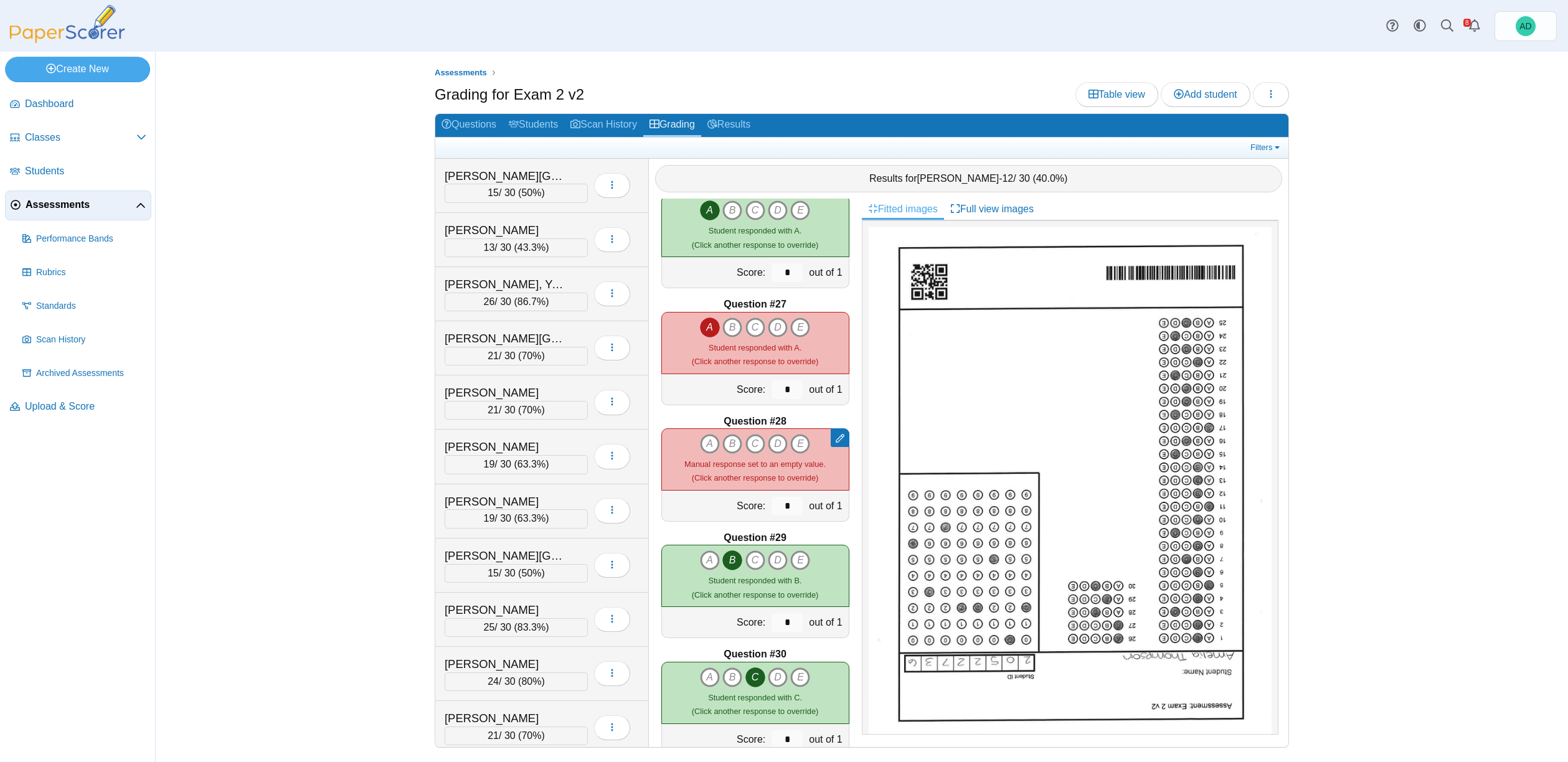
scroll to position [2976, 0]
